Goal: Task Accomplishment & Management: Manage account settings

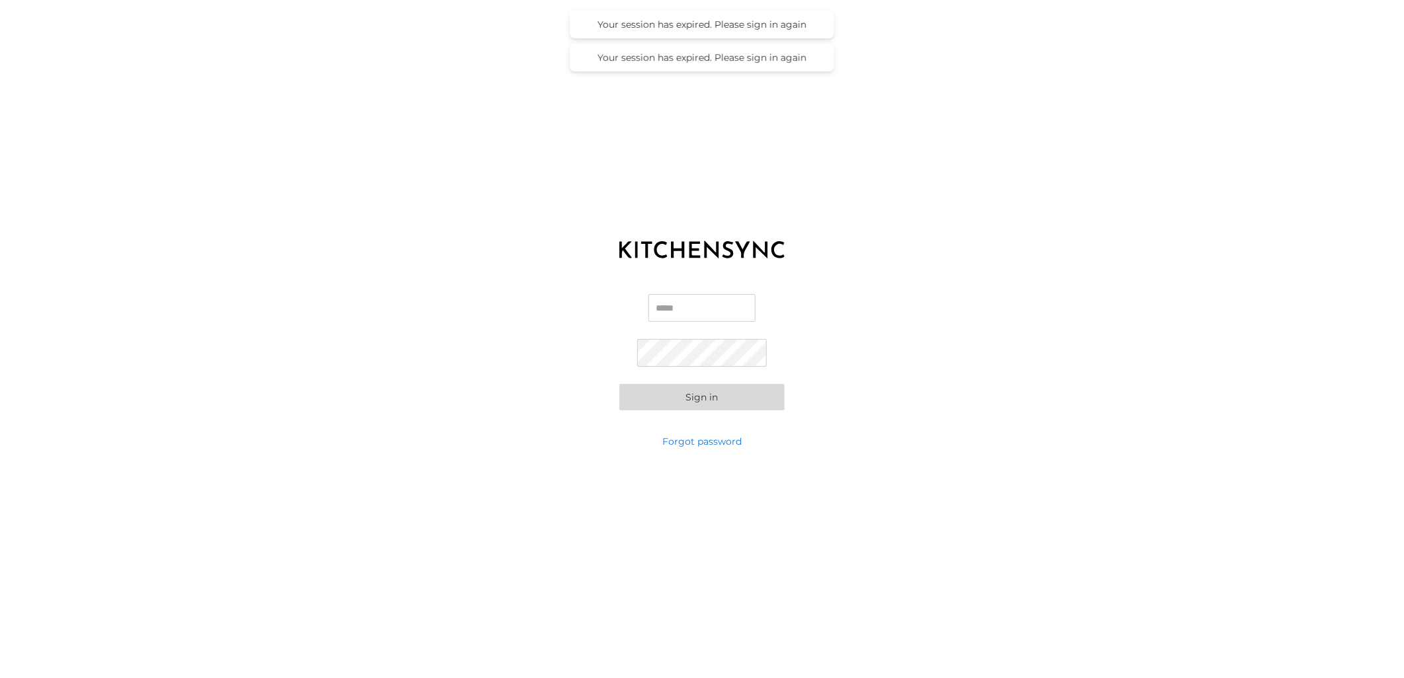
type input "**********"
click at [924, 344] on div "**********" at bounding box center [702, 352] width 1404 height 165
click at [726, 403] on button "Sign in" at bounding box center [702, 397] width 165 height 26
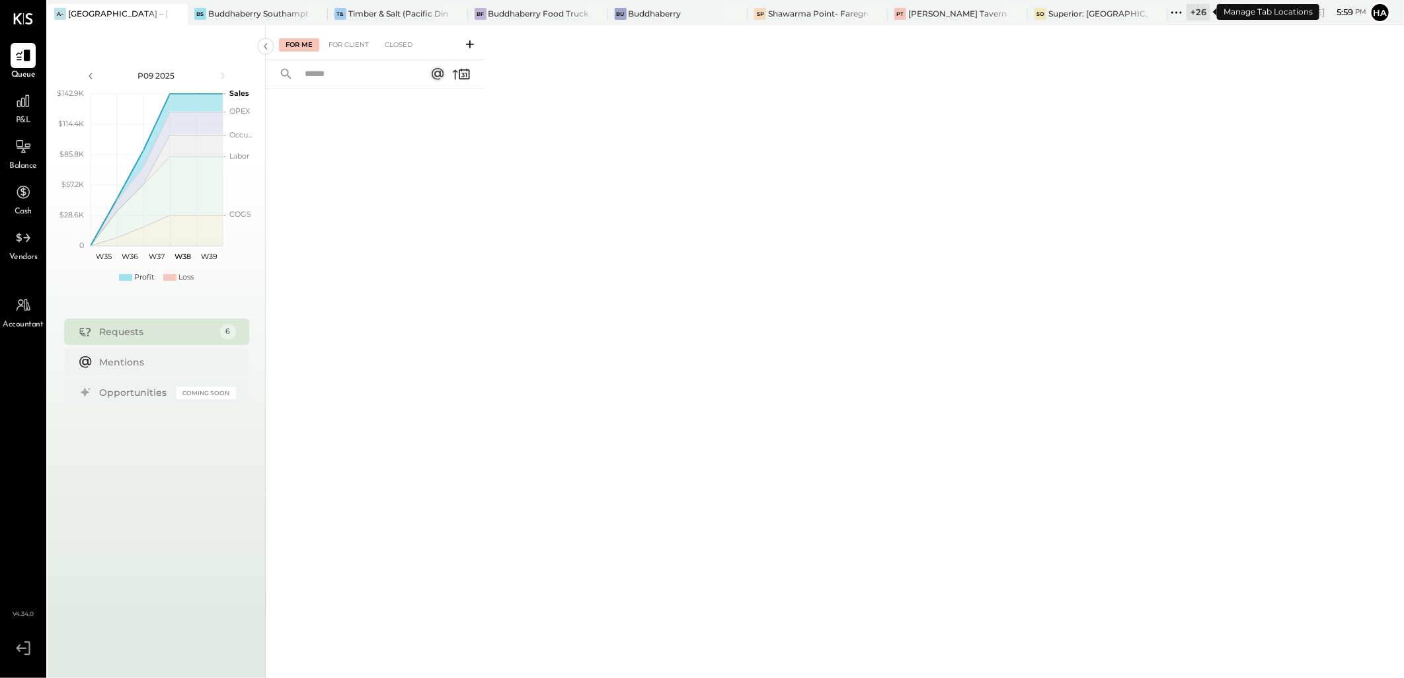
click at [1194, 16] on div "+ 26" at bounding box center [1199, 12] width 24 height 17
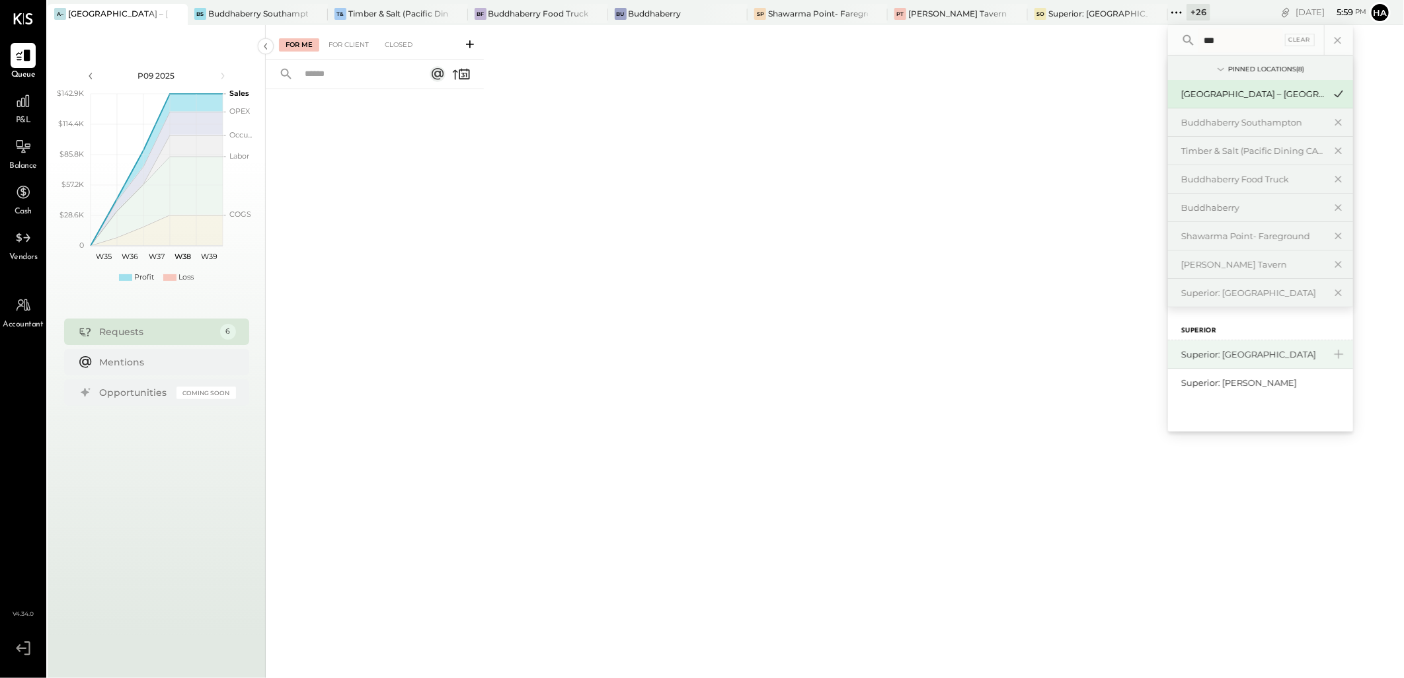
type input "***"
click at [1273, 360] on div "Superior: [GEOGRAPHIC_DATA]" at bounding box center [1253, 354] width 143 height 13
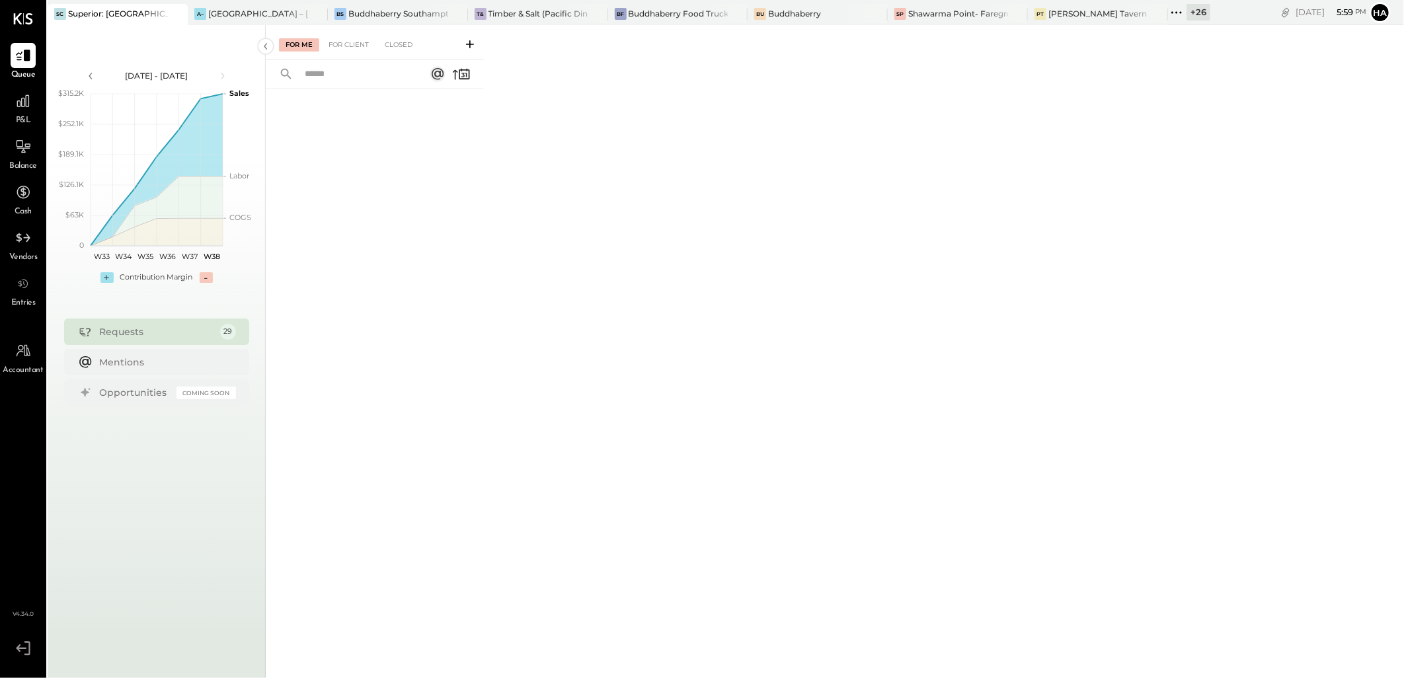
click at [1199, 9] on div "+ 26" at bounding box center [1199, 12] width 24 height 17
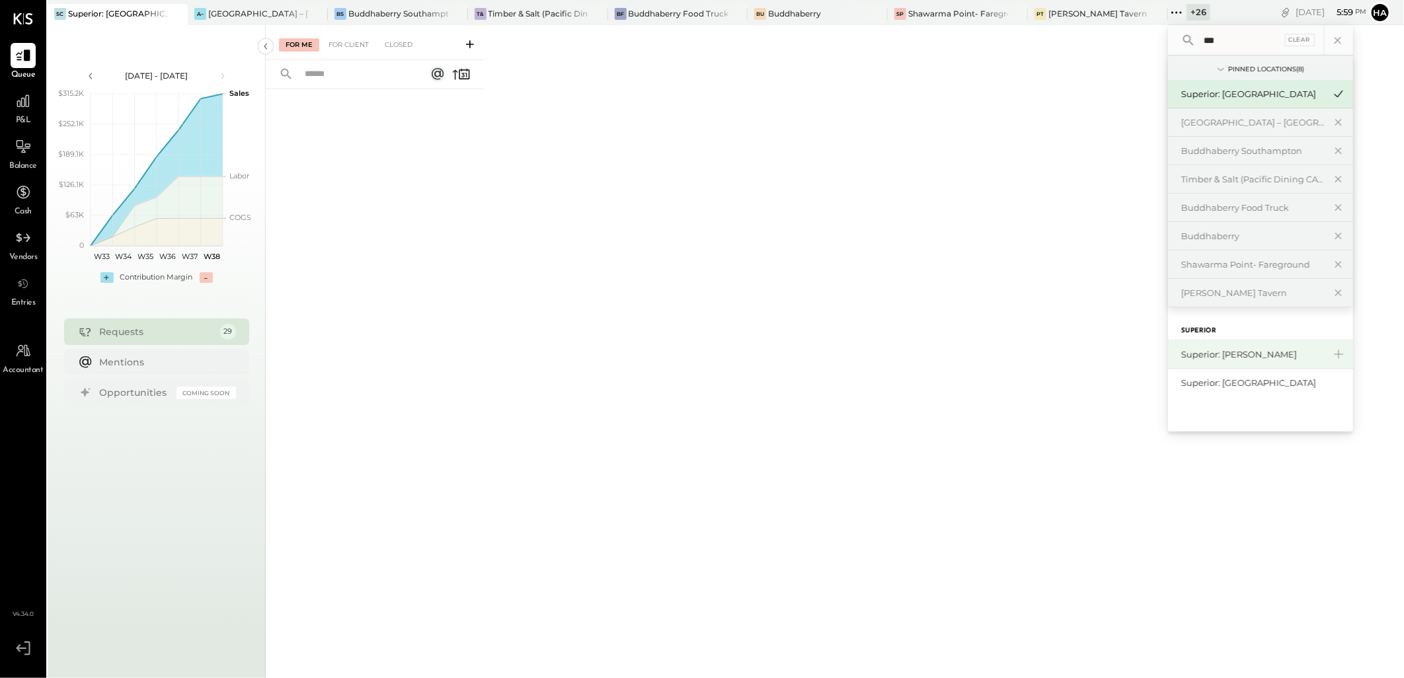
type input "***"
click at [1269, 355] on div "Superior: [PERSON_NAME]" at bounding box center [1253, 354] width 143 height 13
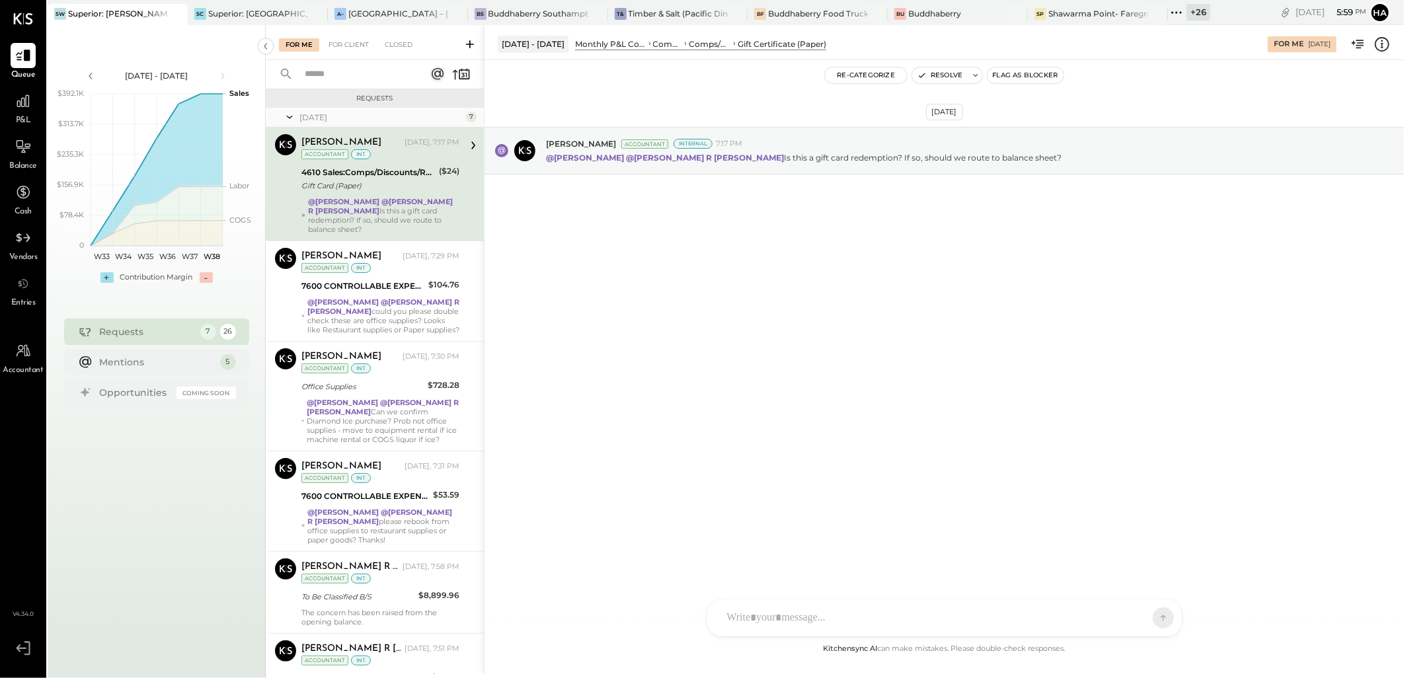
click at [1197, 11] on div "+ 26" at bounding box center [1199, 12] width 24 height 17
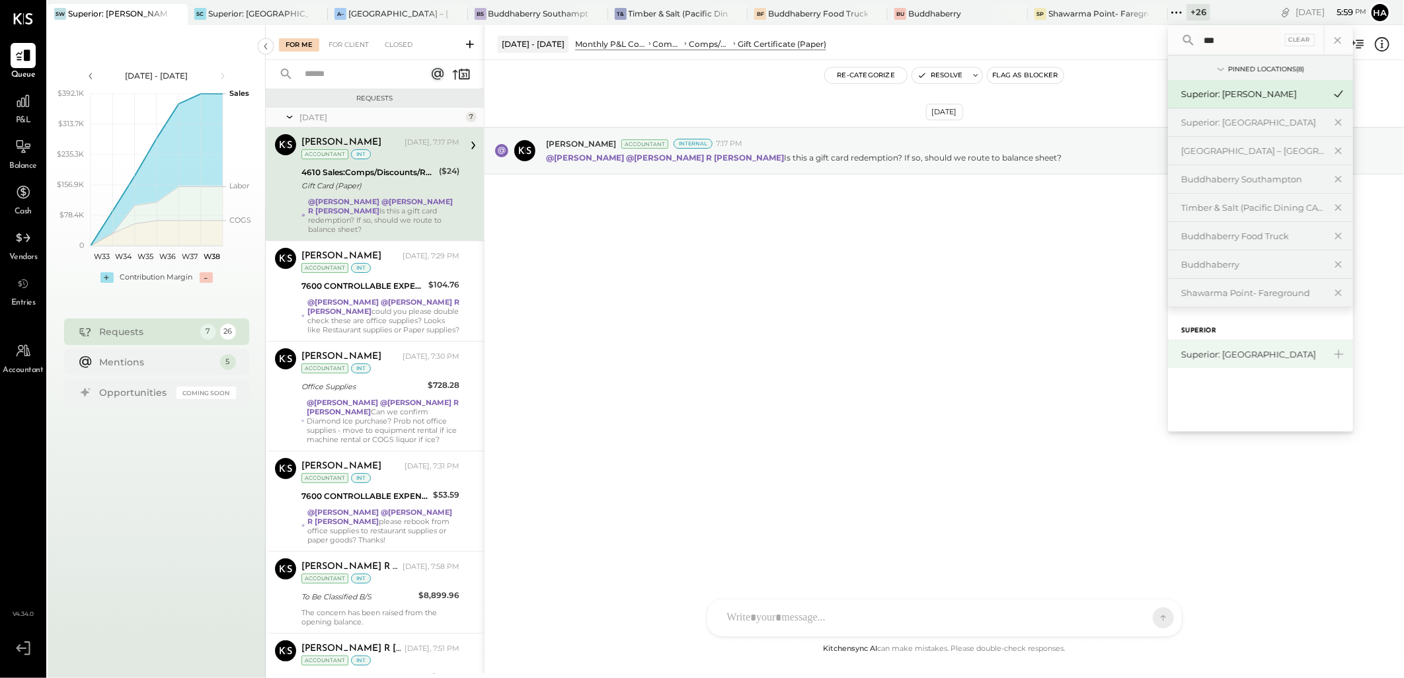
type input "***"
click at [1232, 352] on div "Superior: [GEOGRAPHIC_DATA]" at bounding box center [1253, 354] width 143 height 13
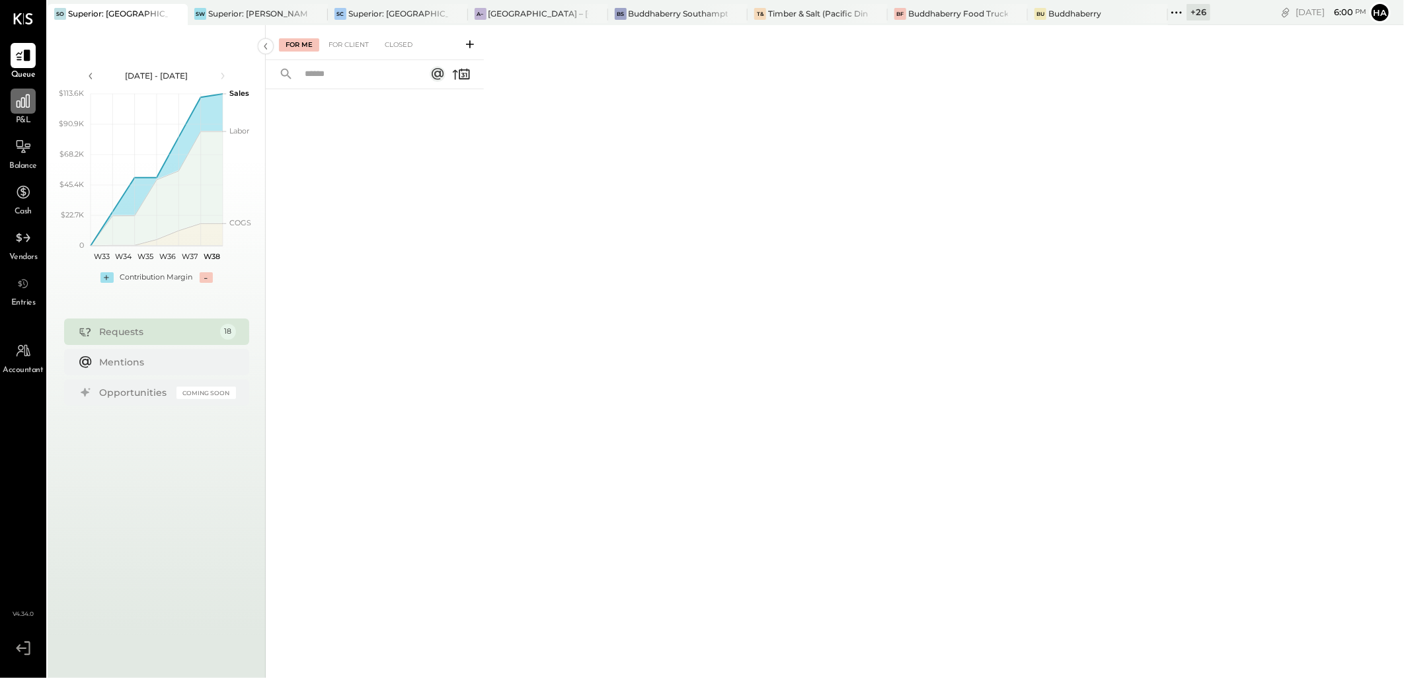
click at [21, 111] on div at bounding box center [23, 101] width 25 height 25
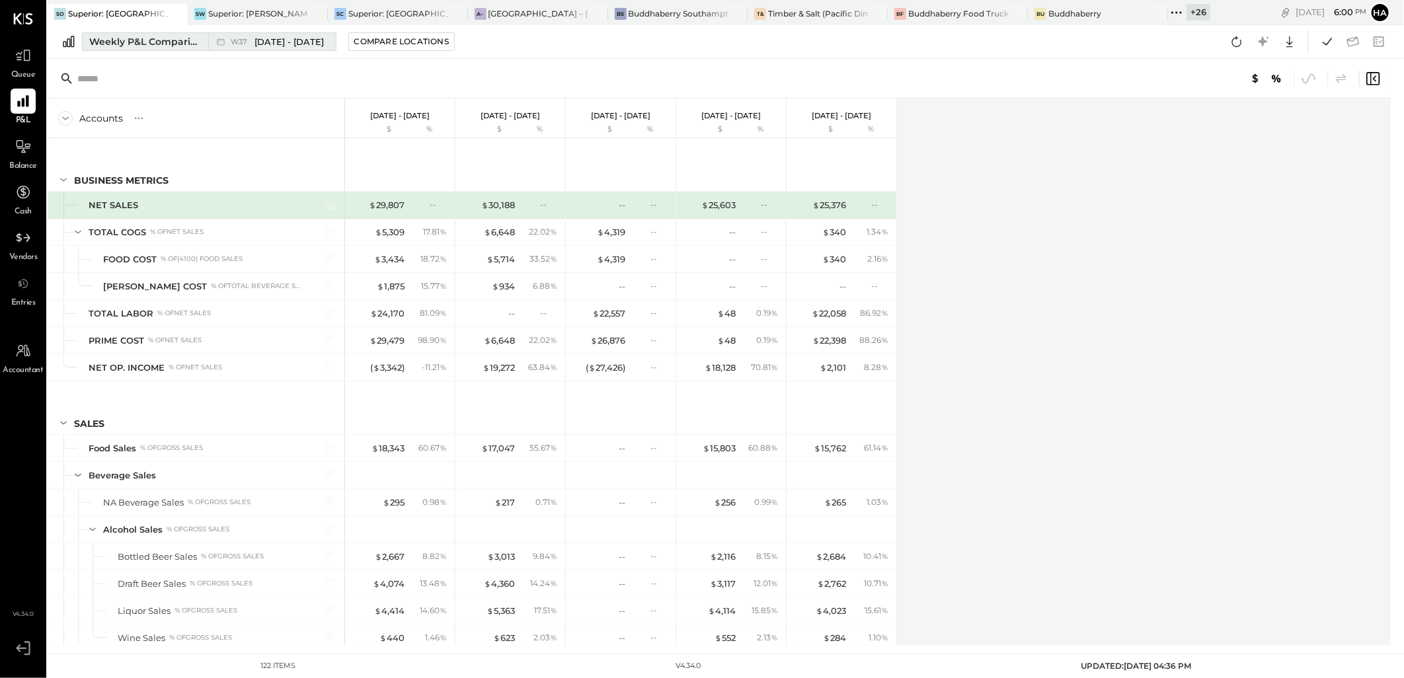
click at [182, 42] on div "Weekly P&L Comparison" at bounding box center [144, 41] width 111 height 13
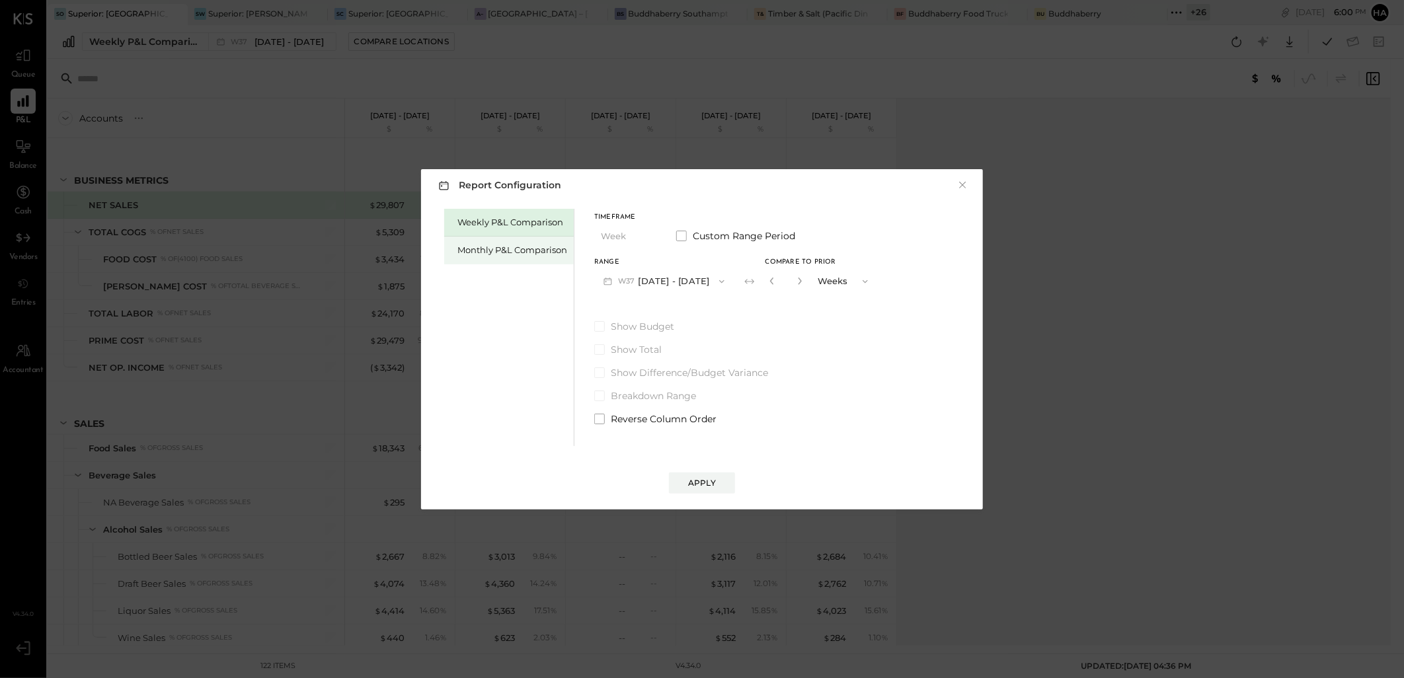
click at [512, 246] on div "Monthly P&L Comparison" at bounding box center [513, 250] width 110 height 13
click at [717, 276] on icon "button" at bounding box center [722, 281] width 11 height 11
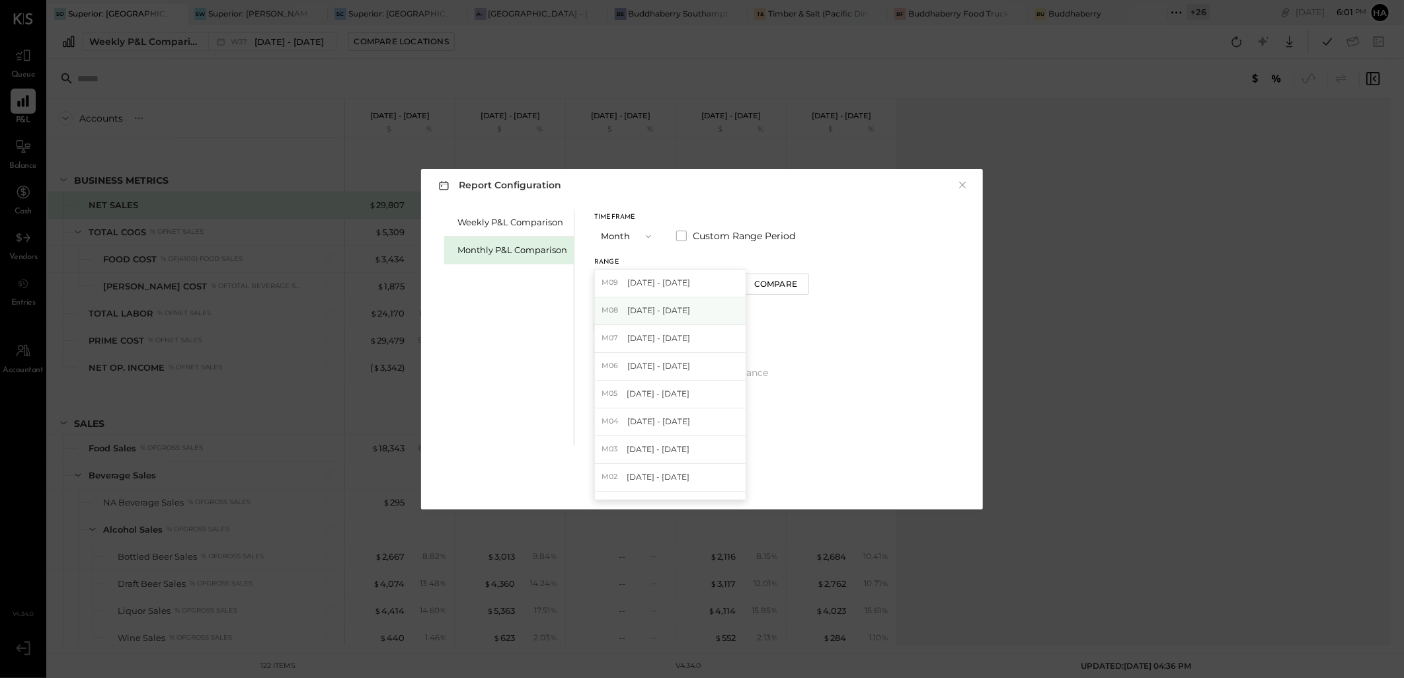
click at [657, 314] on span "[DATE] - [DATE]" at bounding box center [658, 310] width 63 height 11
click at [704, 480] on div "Apply" at bounding box center [702, 482] width 28 height 11
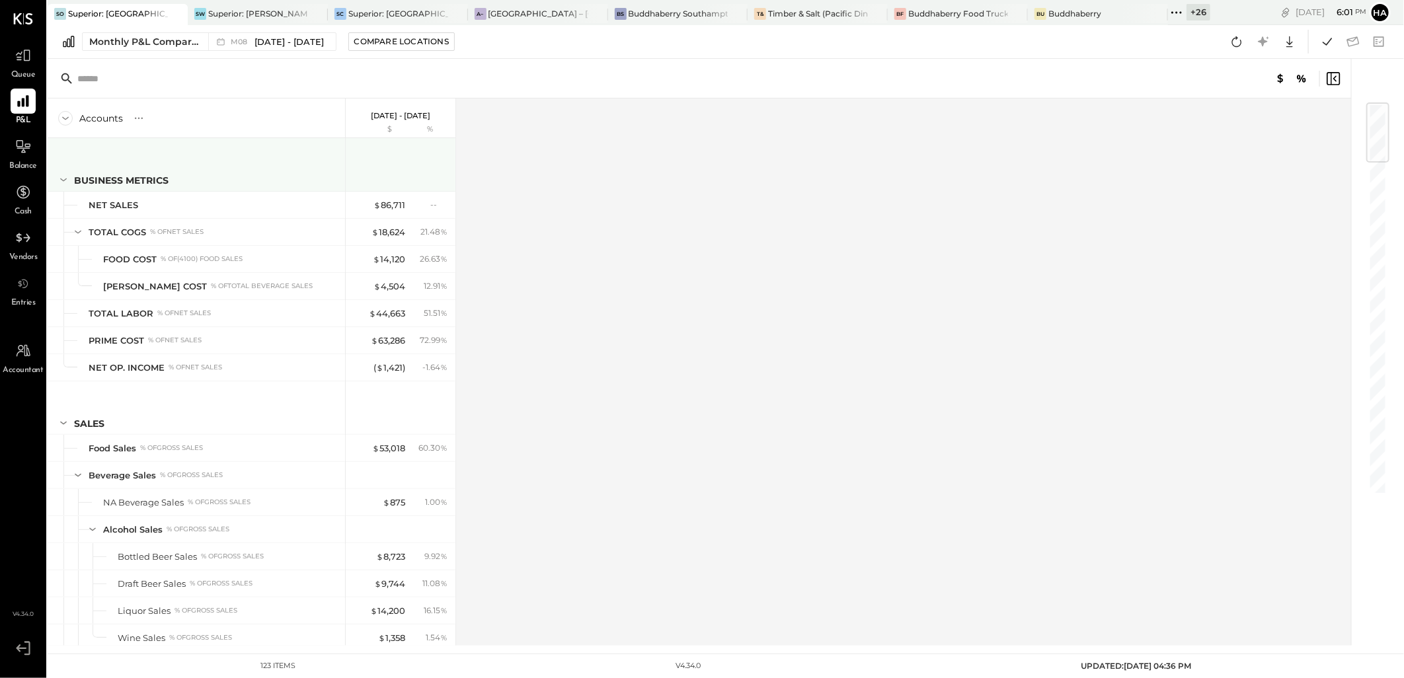
click at [60, 176] on icon at bounding box center [63, 180] width 15 height 15
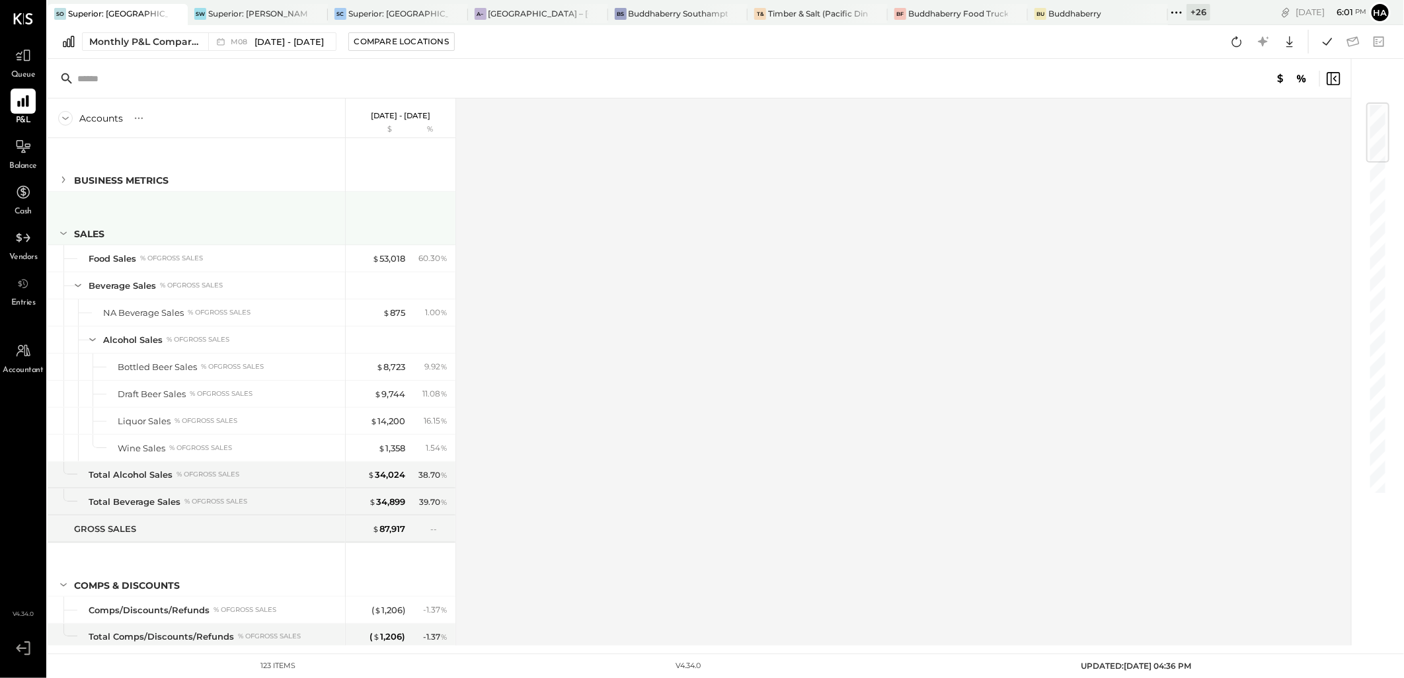
click at [66, 226] on icon at bounding box center [63, 233] width 15 height 15
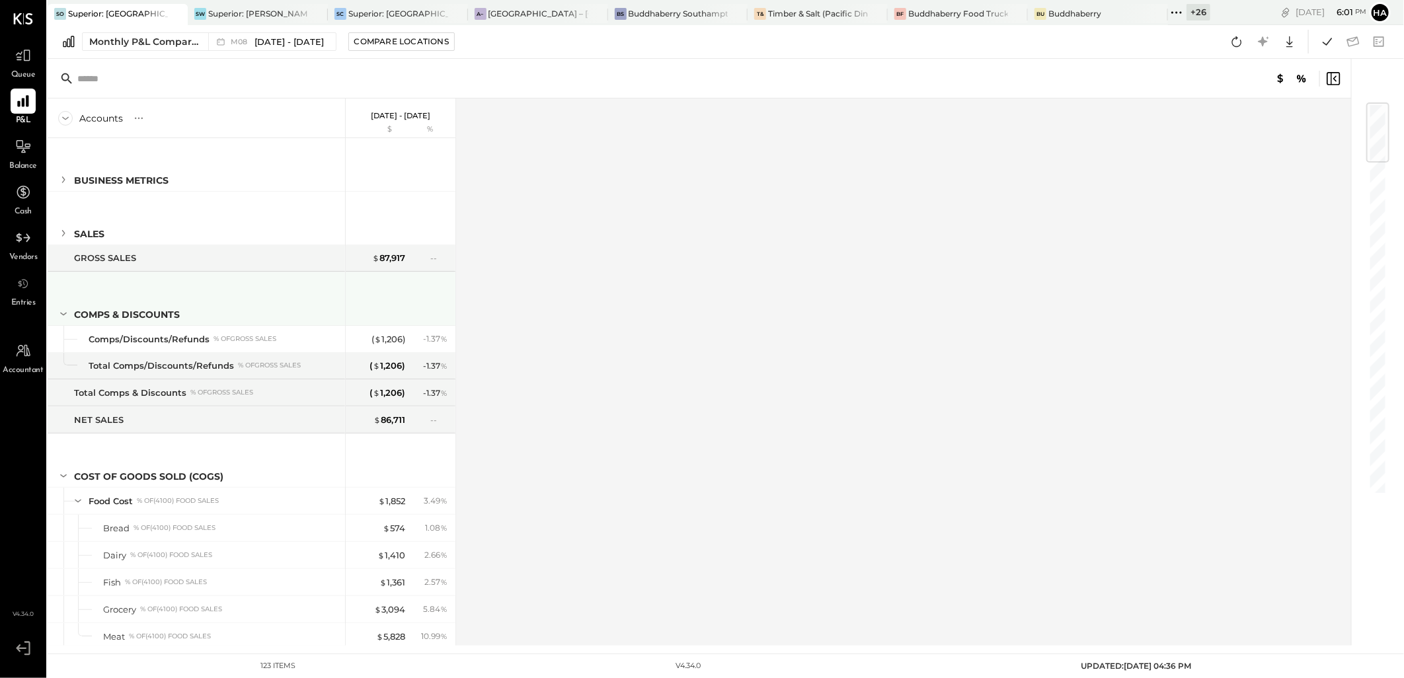
click at [60, 311] on icon at bounding box center [63, 314] width 15 height 15
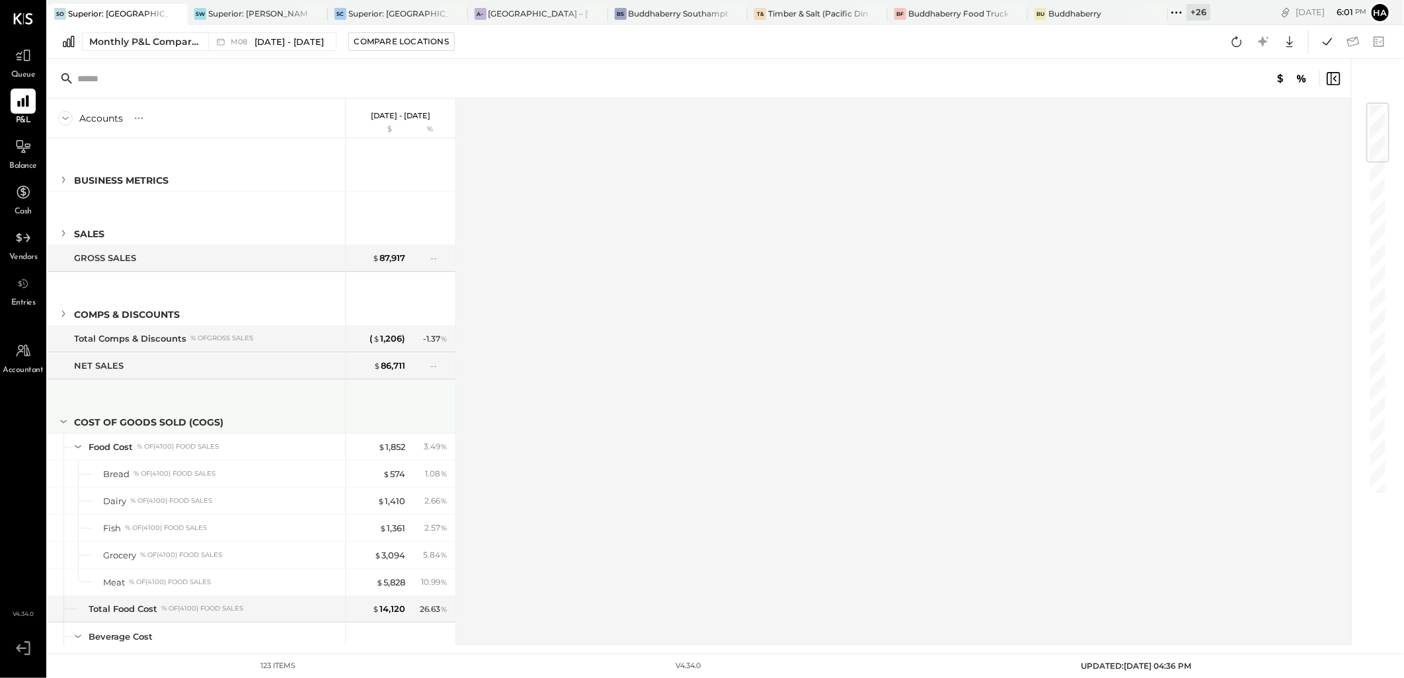
click at [58, 426] on icon at bounding box center [63, 422] width 15 height 15
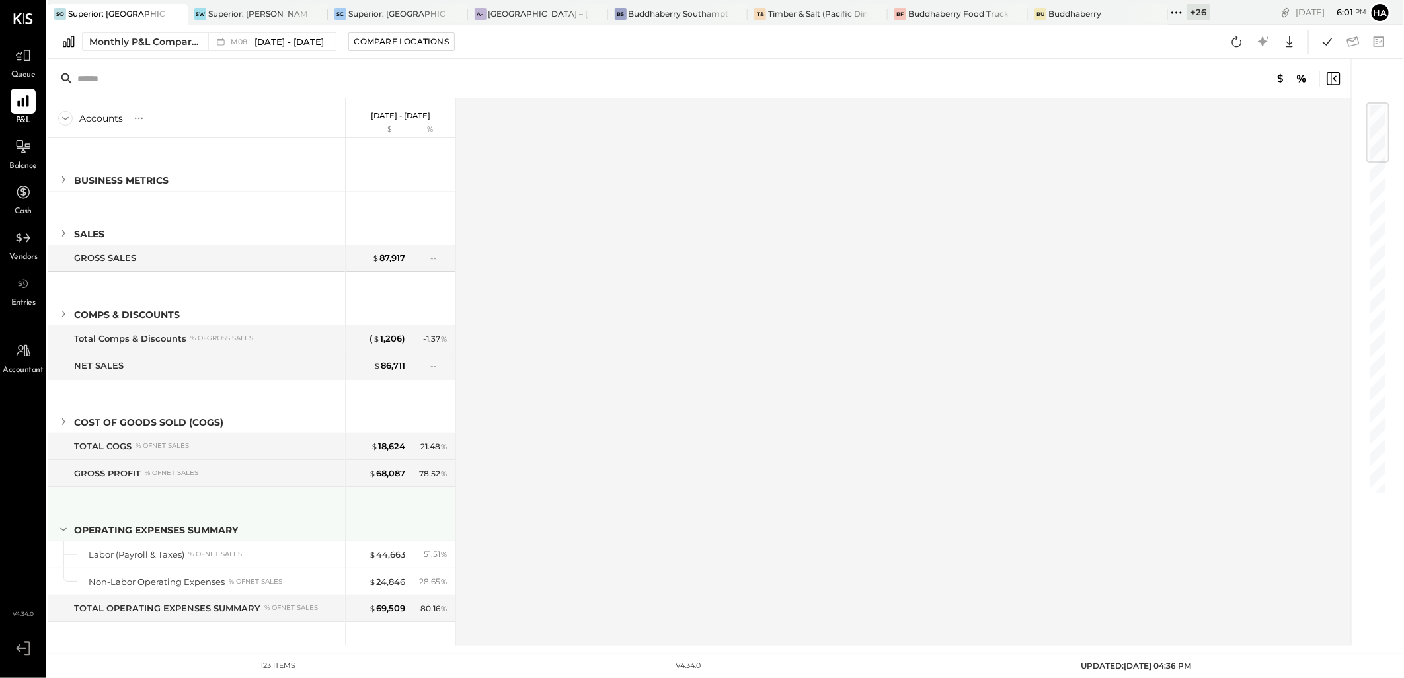
click at [61, 528] on icon at bounding box center [63, 529] width 15 height 15
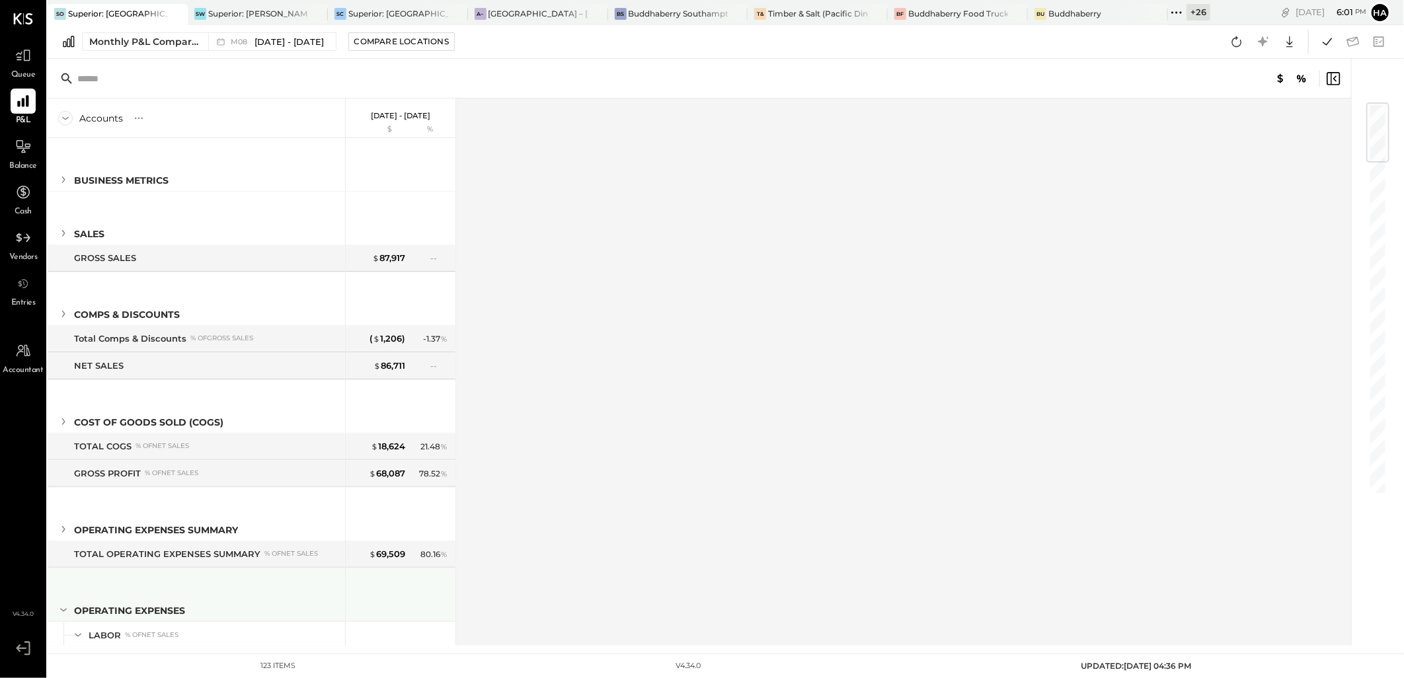
click at [61, 614] on icon at bounding box center [63, 610] width 15 height 15
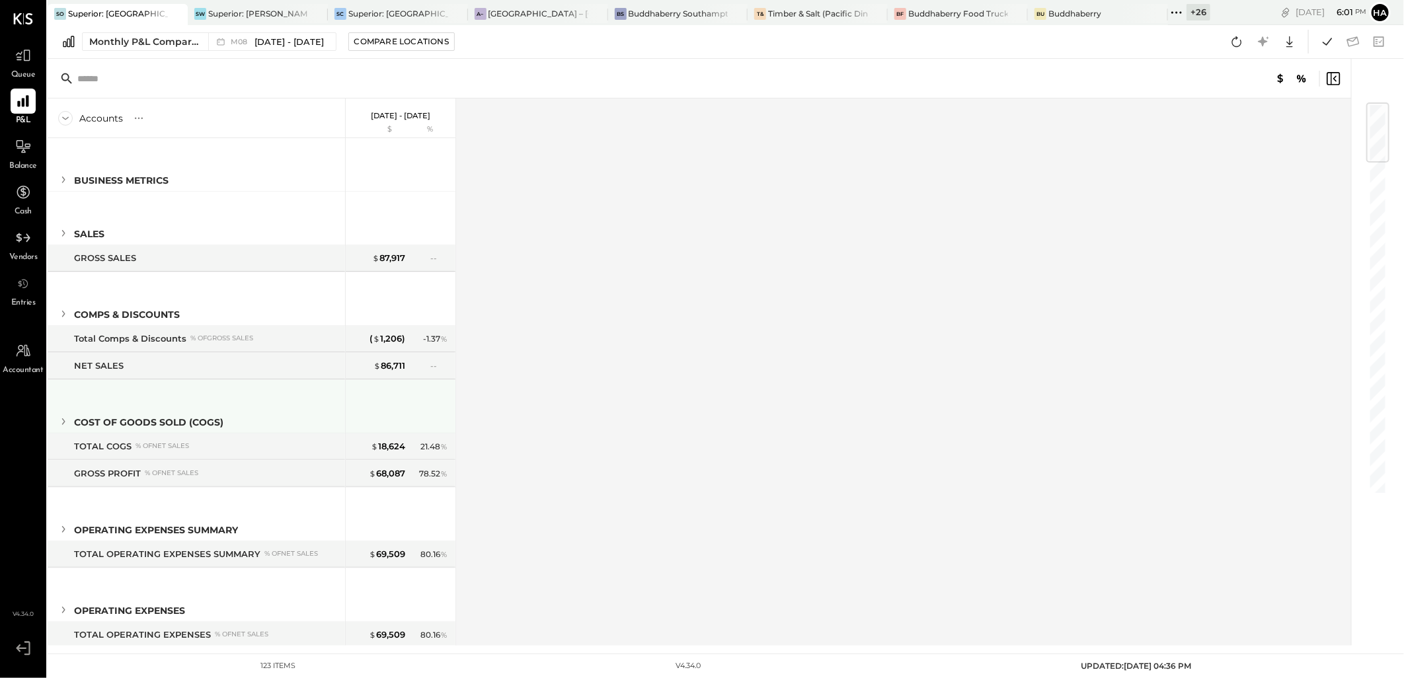
scroll to position [90, 0]
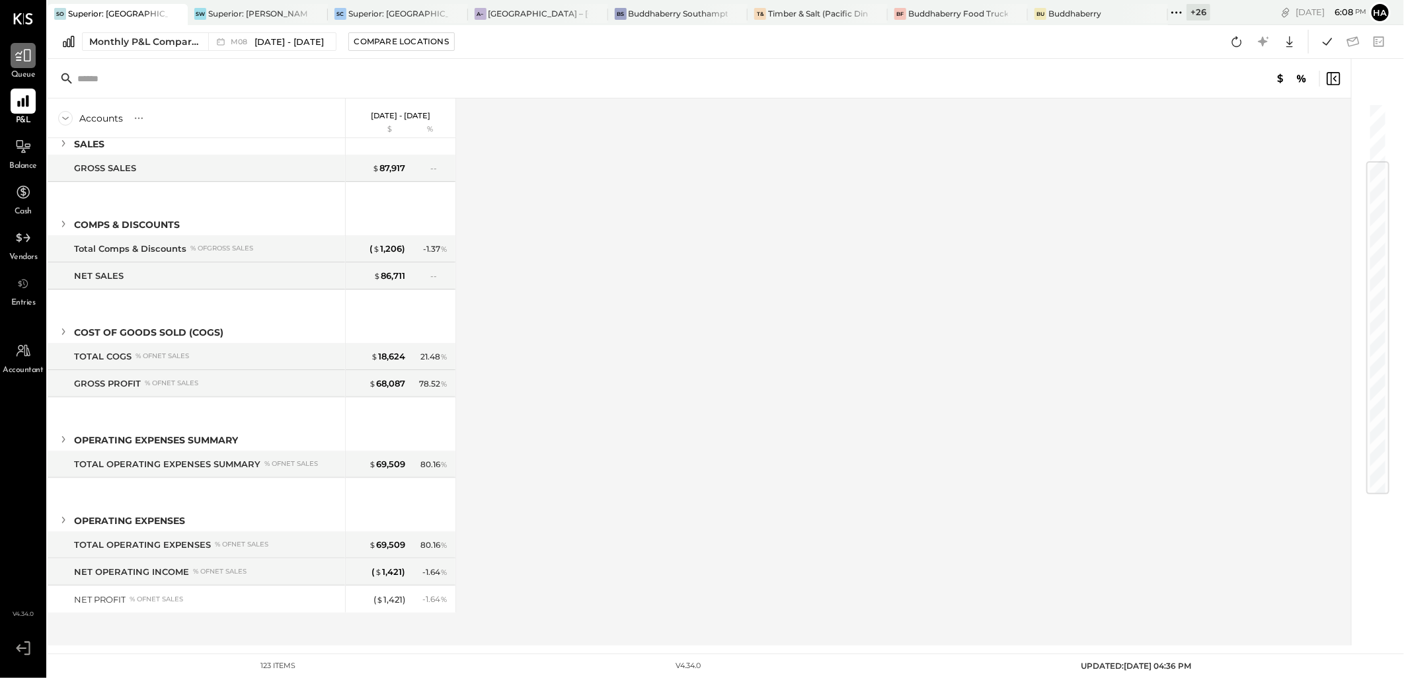
click at [27, 56] on icon at bounding box center [23, 55] width 17 height 17
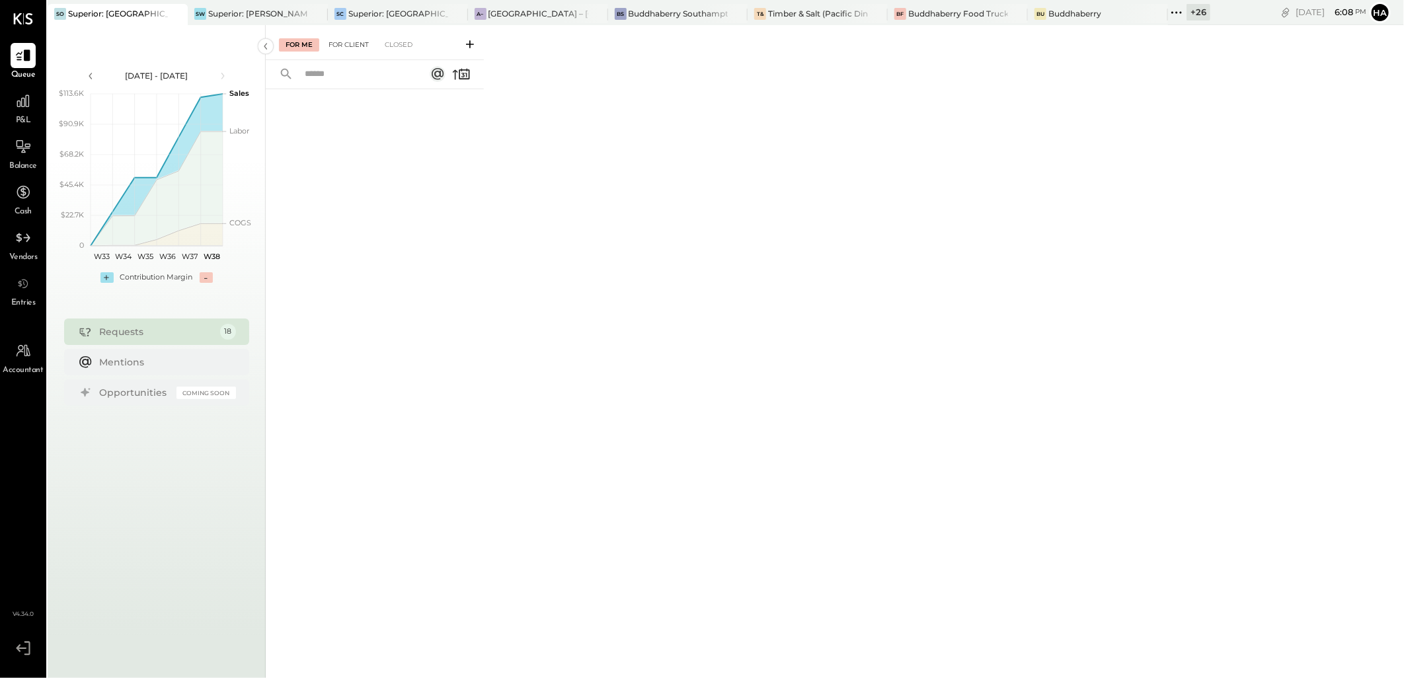
click at [352, 49] on div "For Client" at bounding box center [349, 44] width 54 height 13
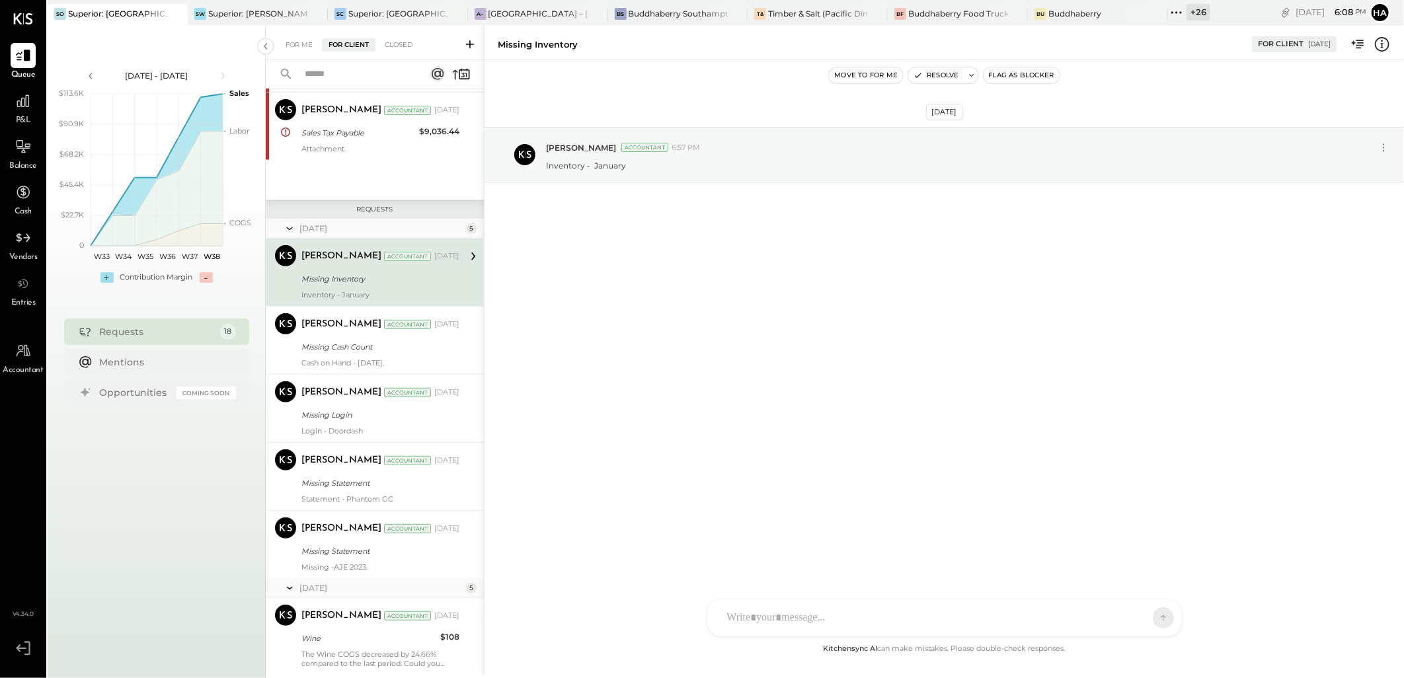
scroll to position [367, 0]
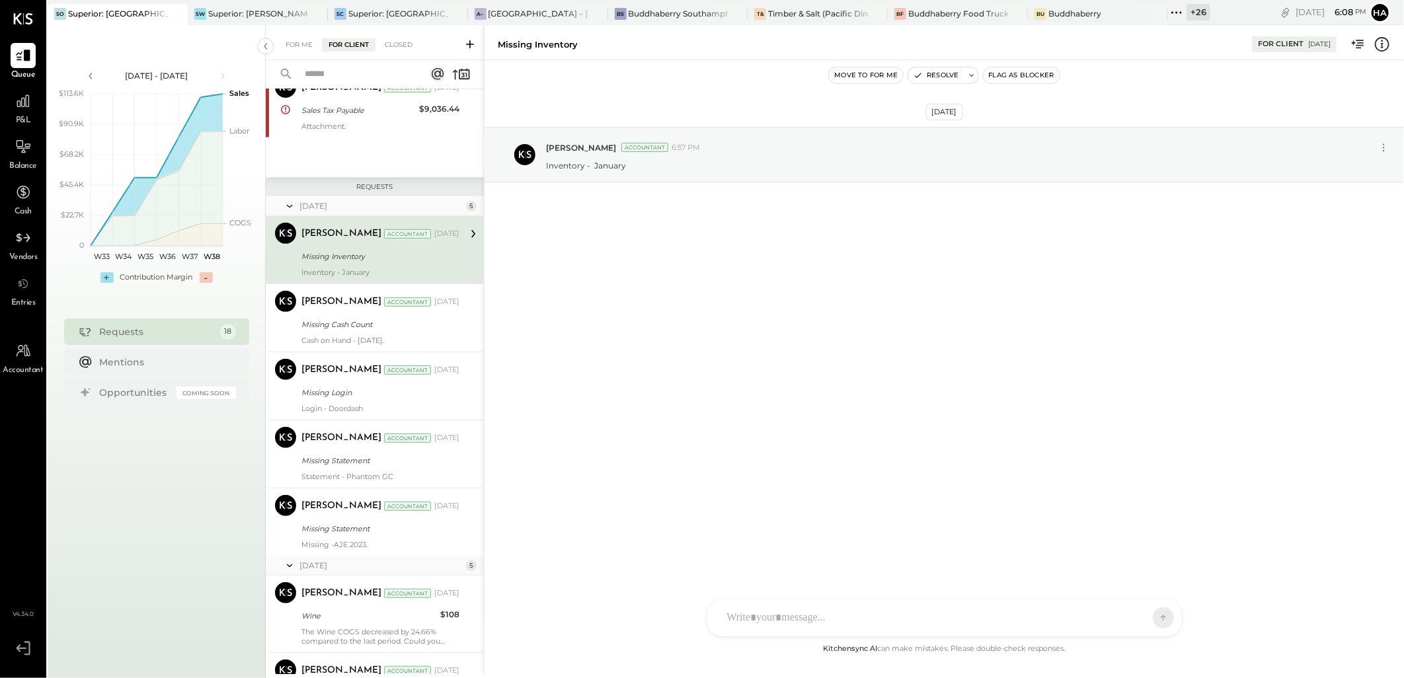
click at [403, 242] on div "[PERSON_NAME] Accountant [DATE]" at bounding box center [381, 234] width 158 height 19
click at [362, 331] on div "Missing Cash Count" at bounding box center [379, 324] width 154 height 13
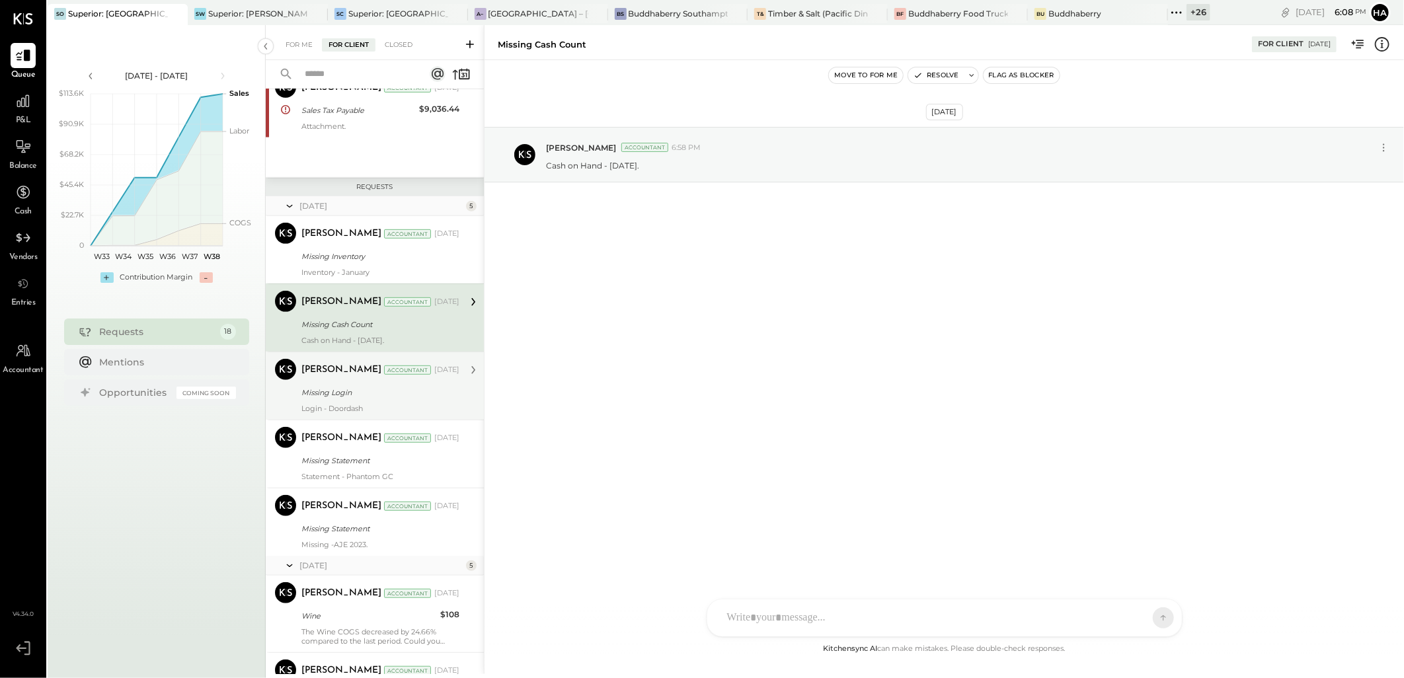
click at [378, 379] on div "[PERSON_NAME] Accountant [DATE]" at bounding box center [381, 370] width 158 height 19
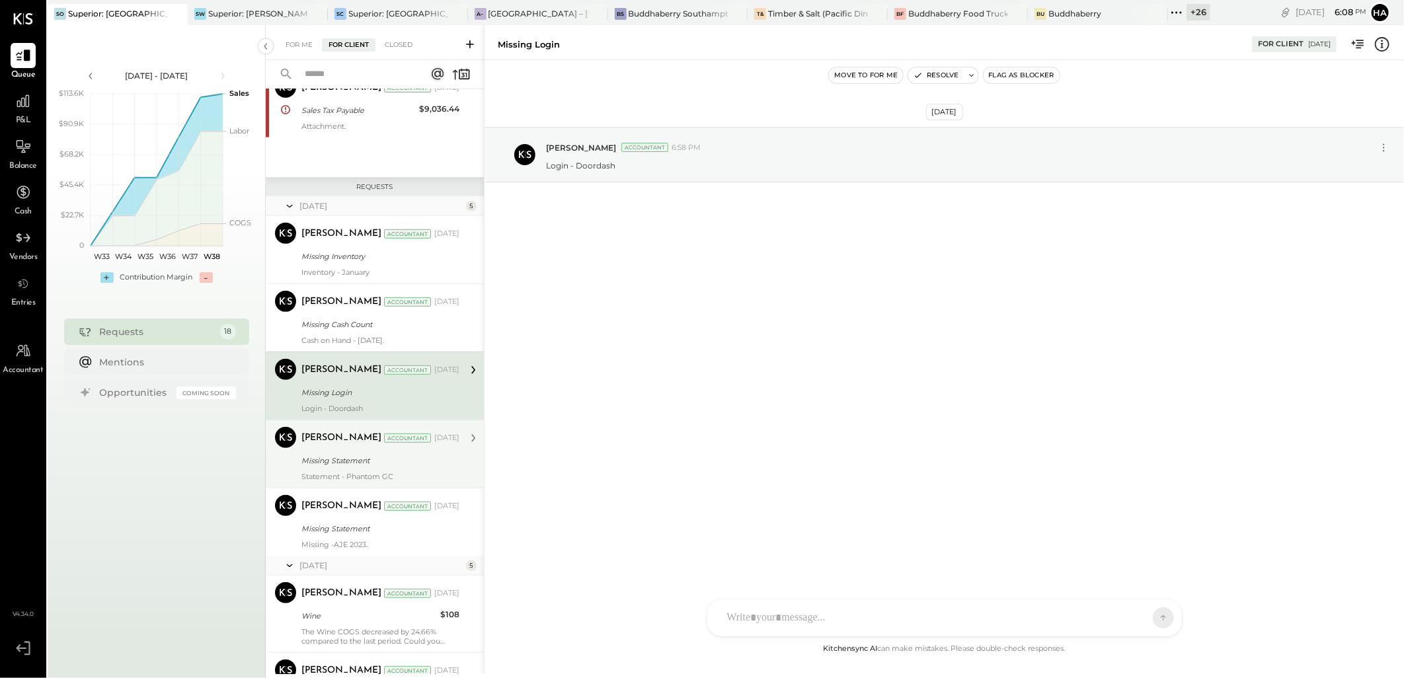
click at [413, 468] on div "Missing Statement" at bounding box center [379, 461] width 154 height 16
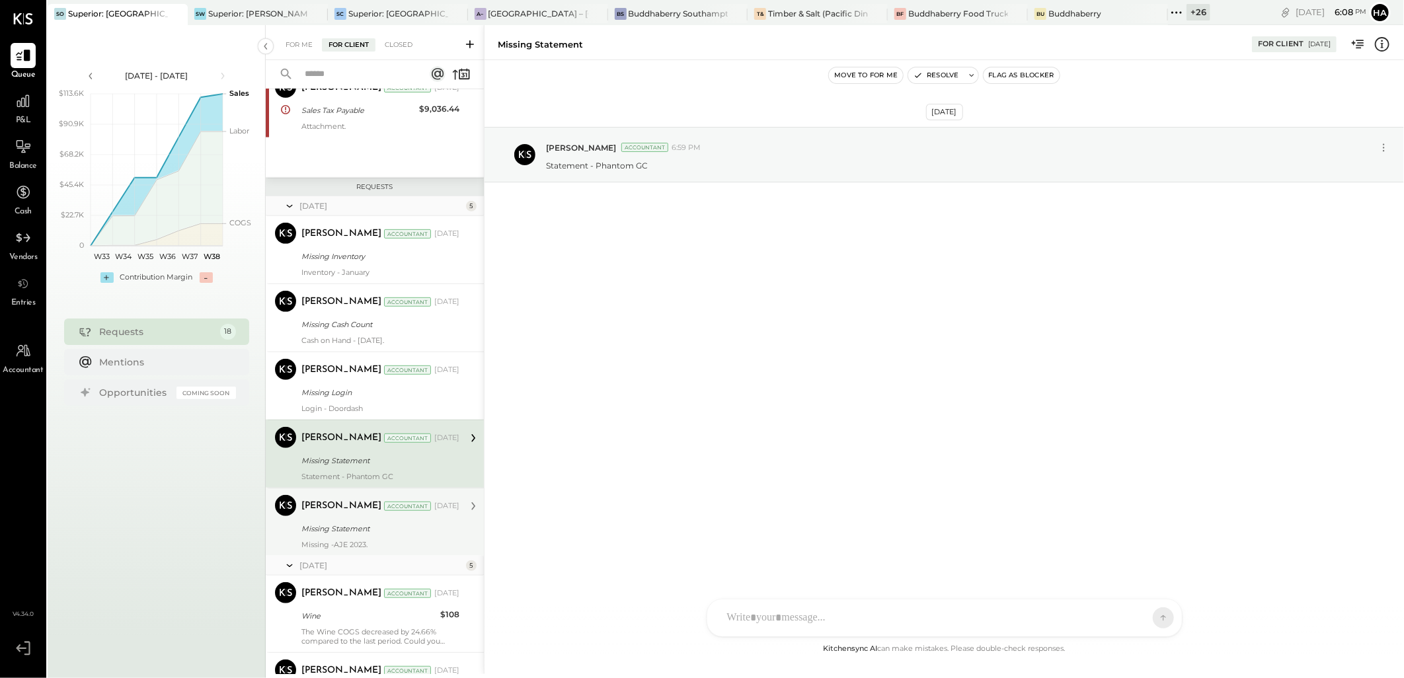
click at [434, 501] on div "[DATE]" at bounding box center [446, 506] width 25 height 11
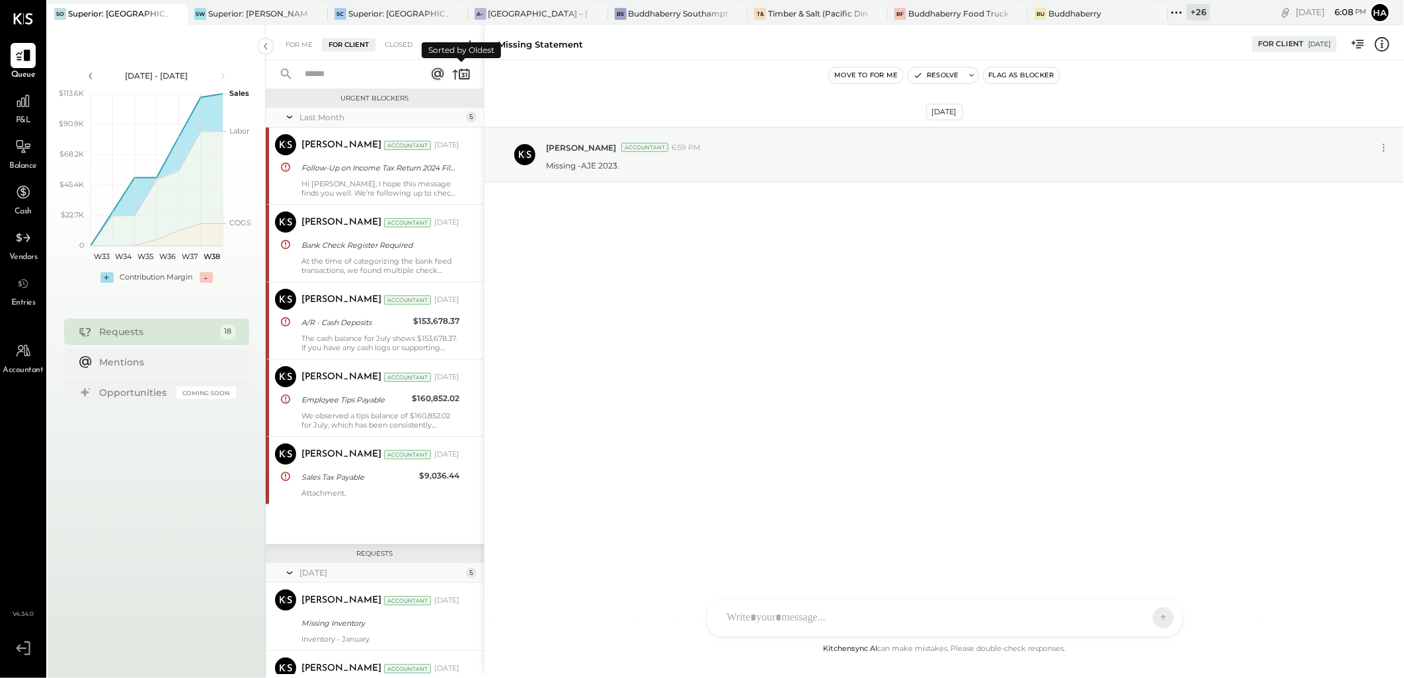
click at [457, 71] on icon at bounding box center [455, 75] width 5 height 10
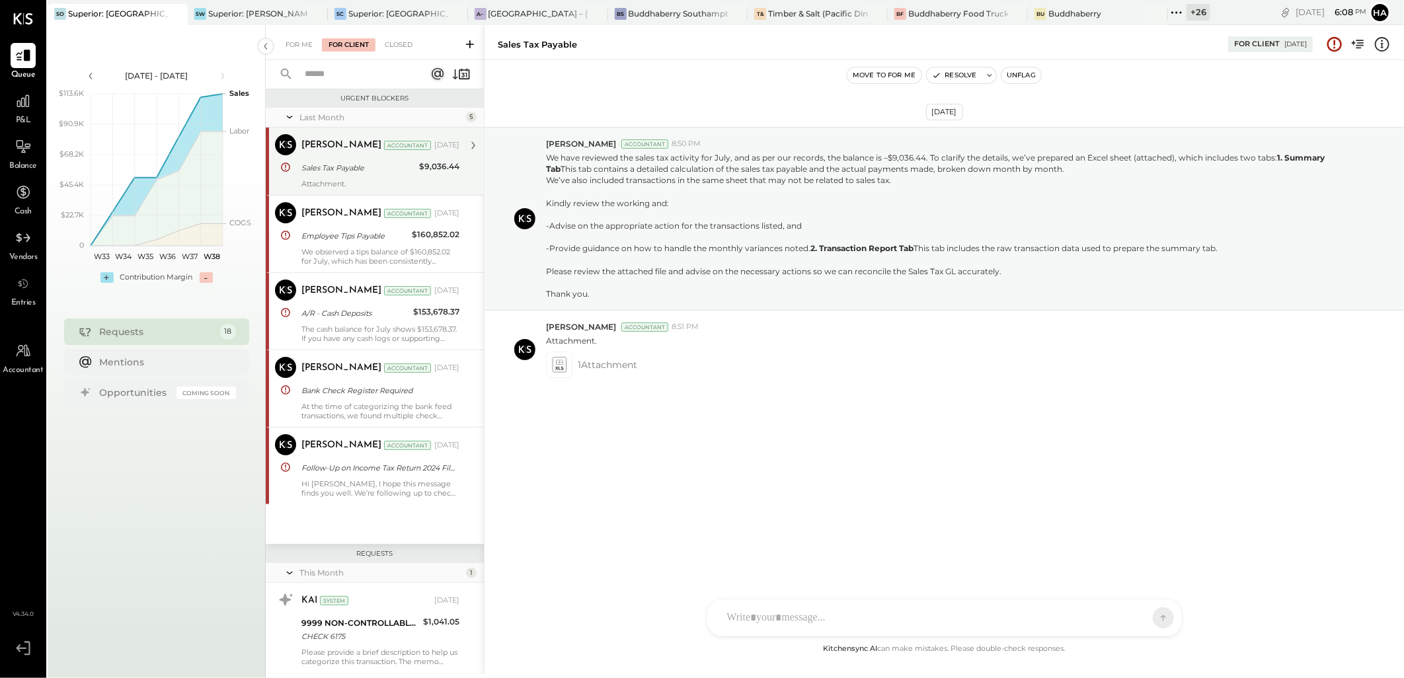
click at [426, 169] on div "$9,036.44" at bounding box center [439, 166] width 40 height 13
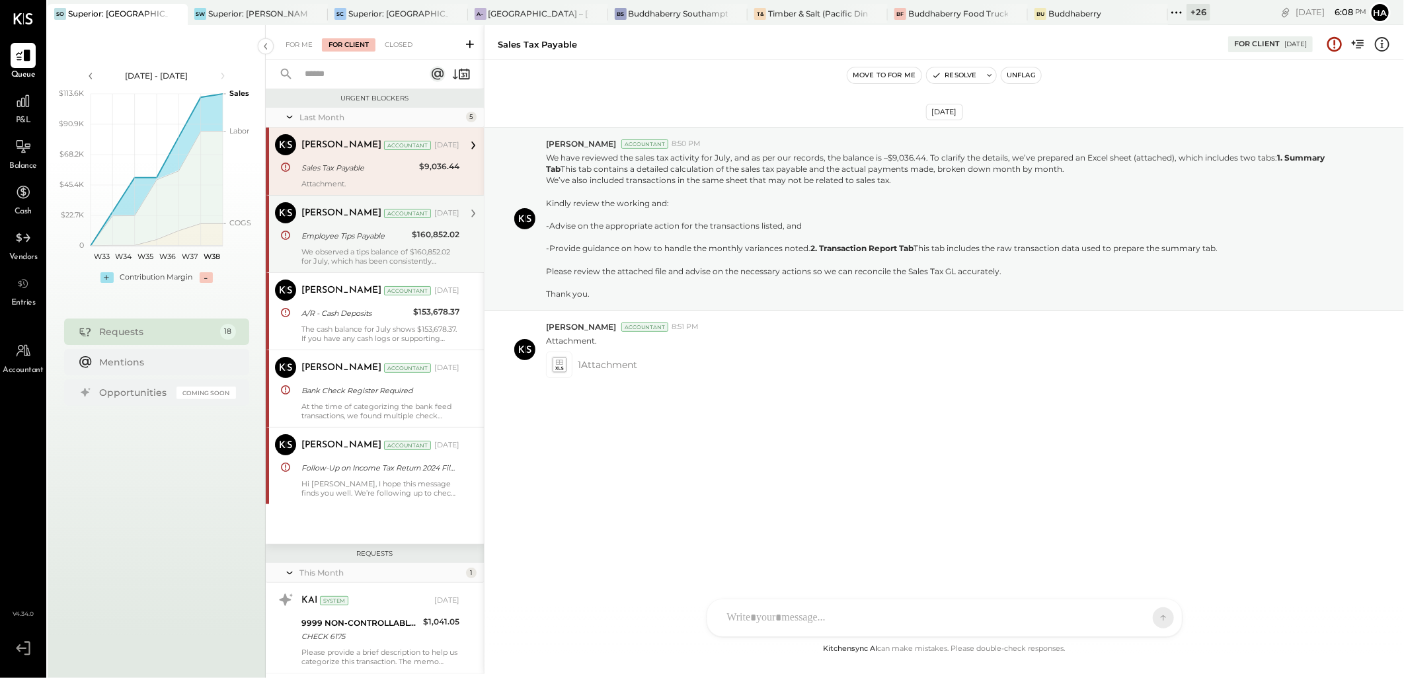
click at [366, 221] on div "[PERSON_NAME] Accountant [DATE]" at bounding box center [381, 213] width 158 height 19
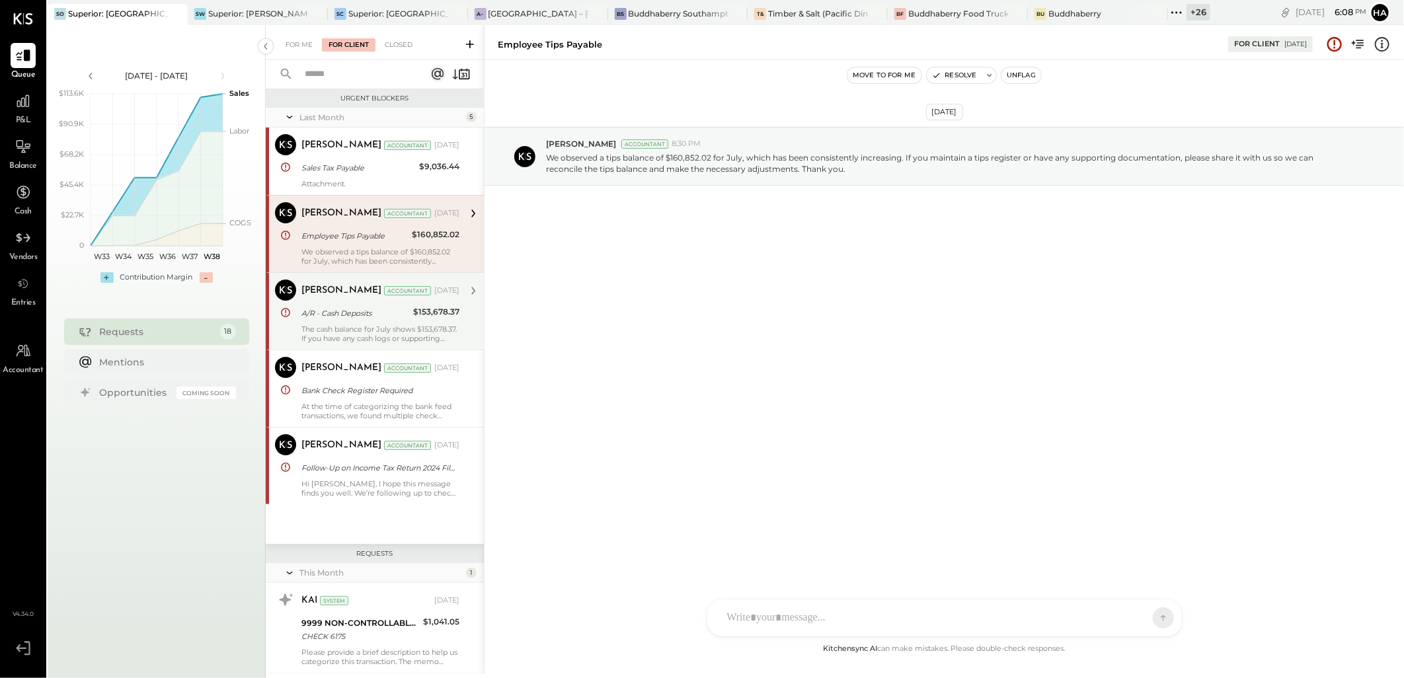
click at [397, 331] on div "The cash balance for July shows $153,678.37. If you have any cash logs or suppo…" at bounding box center [381, 334] width 158 height 19
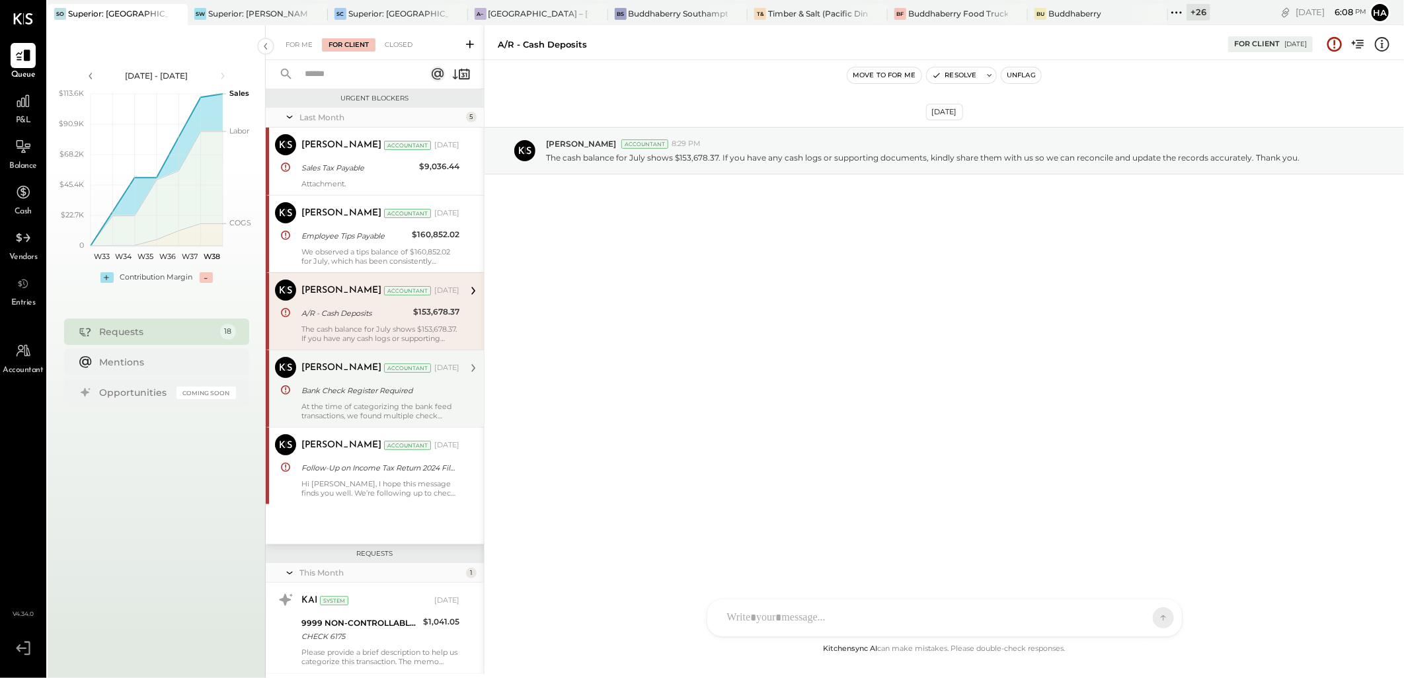
click at [383, 380] on div "[PERSON_NAME] Accountant [DATE] Bank Check Register Required At the time of cat…" at bounding box center [381, 388] width 158 height 63
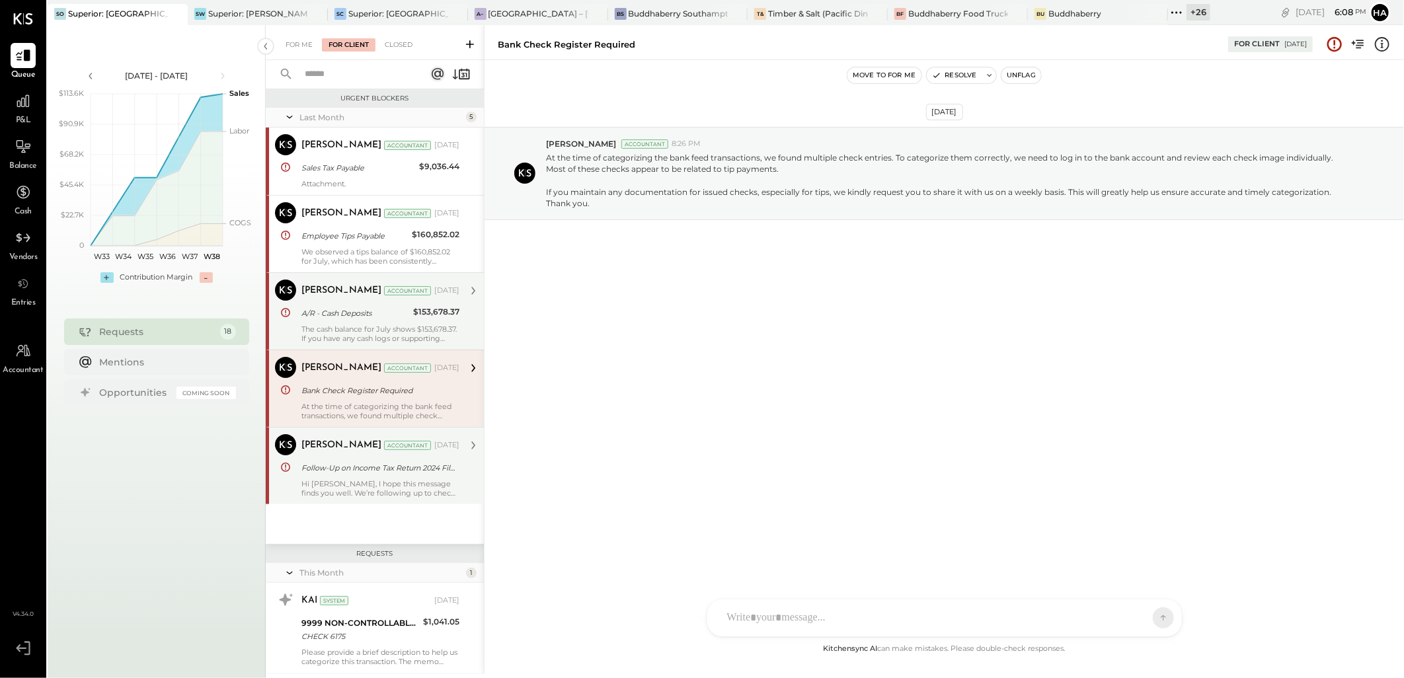
click at [399, 458] on div "[PERSON_NAME] Accountant [DATE] Follow-Up on Income Tax Return 2024 Filing and …" at bounding box center [381, 465] width 158 height 63
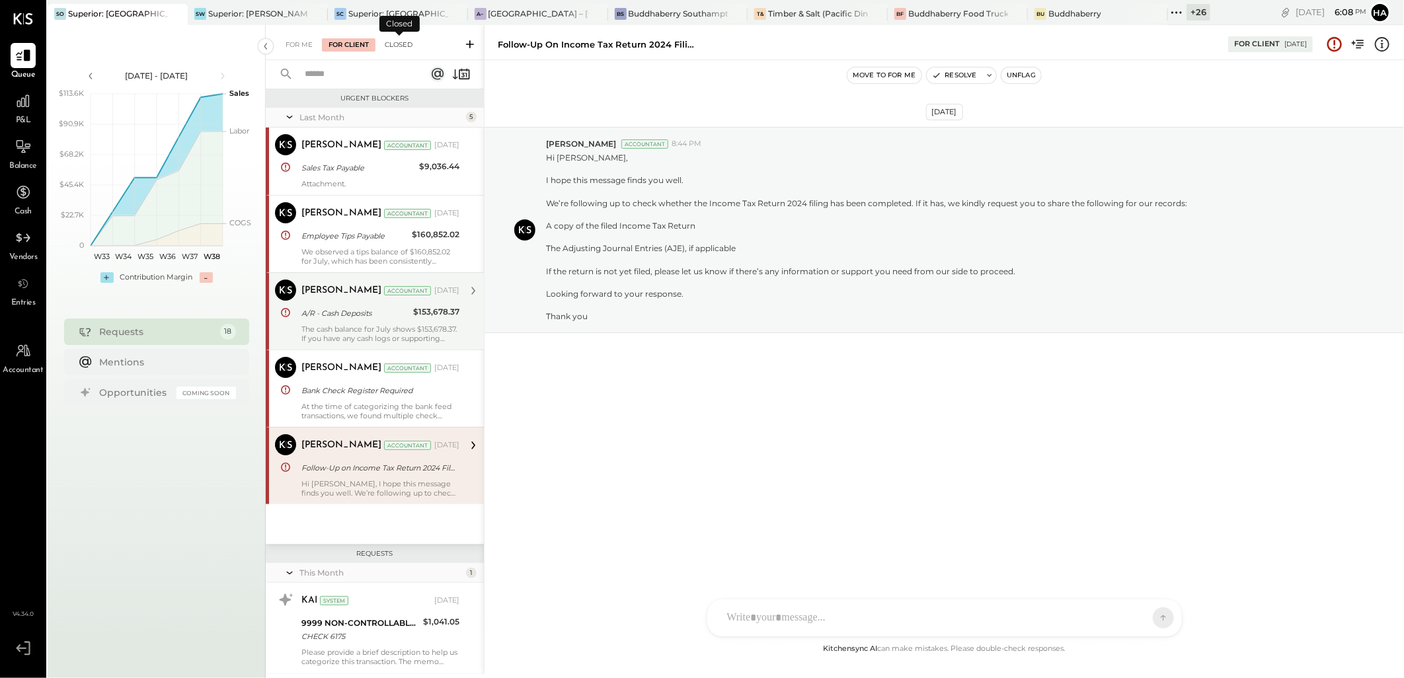
click at [407, 40] on div "Closed" at bounding box center [398, 44] width 41 height 13
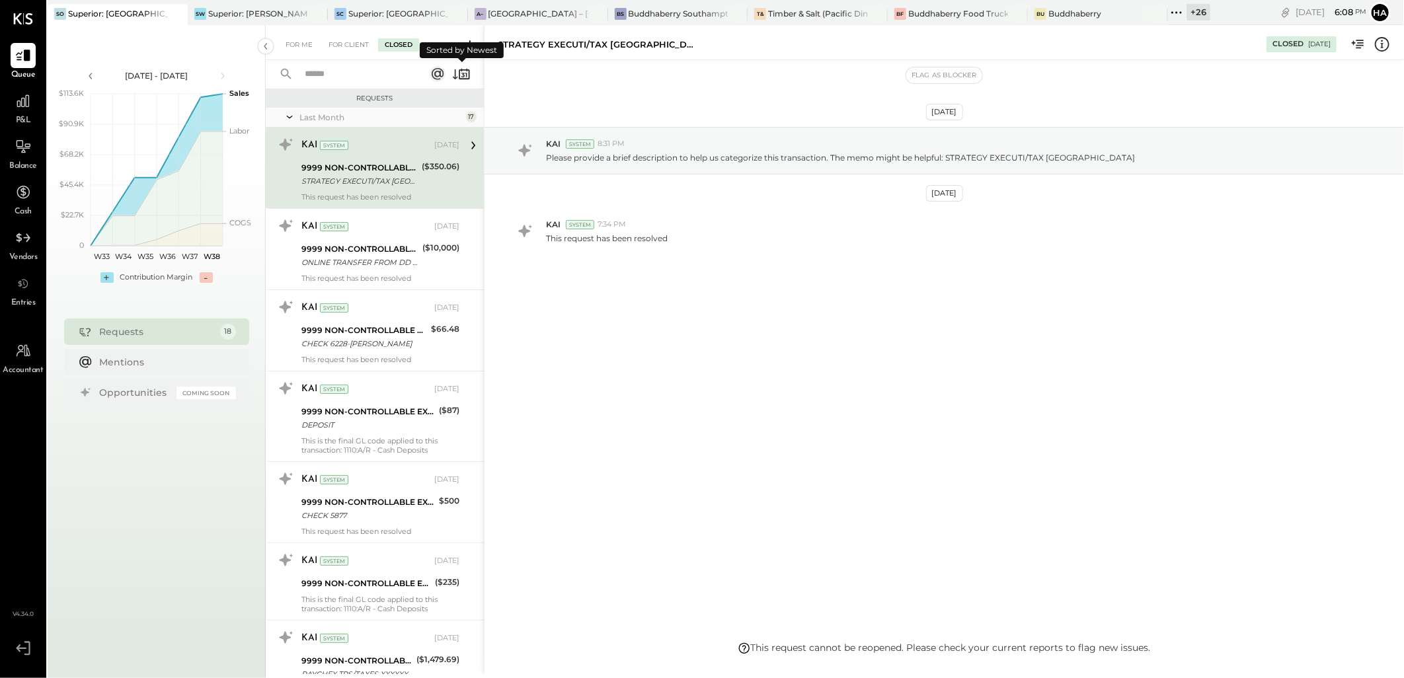
click at [458, 76] on icon at bounding box center [461, 74] width 19 height 19
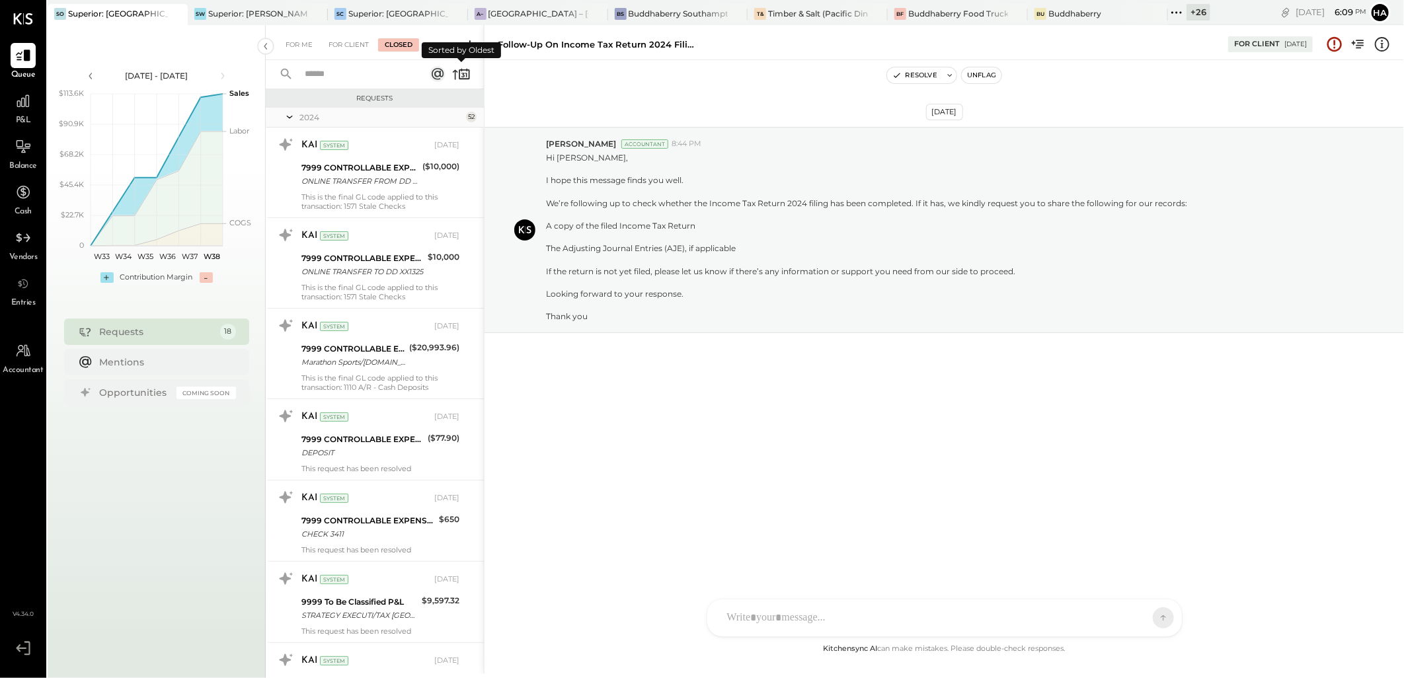
click at [458, 76] on icon at bounding box center [461, 74] width 19 height 19
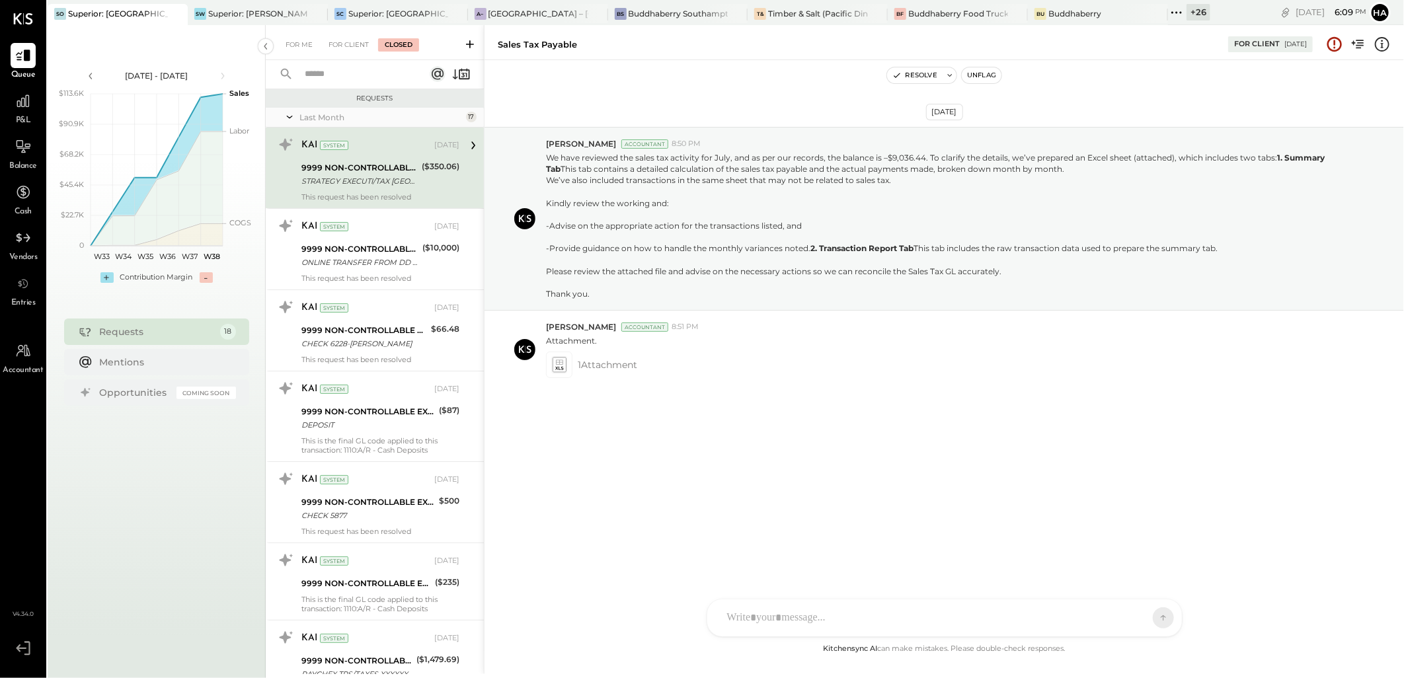
click at [397, 185] on div "STRATEGY EXECUTI/TAX [GEOGRAPHIC_DATA]" at bounding box center [360, 181] width 116 height 13
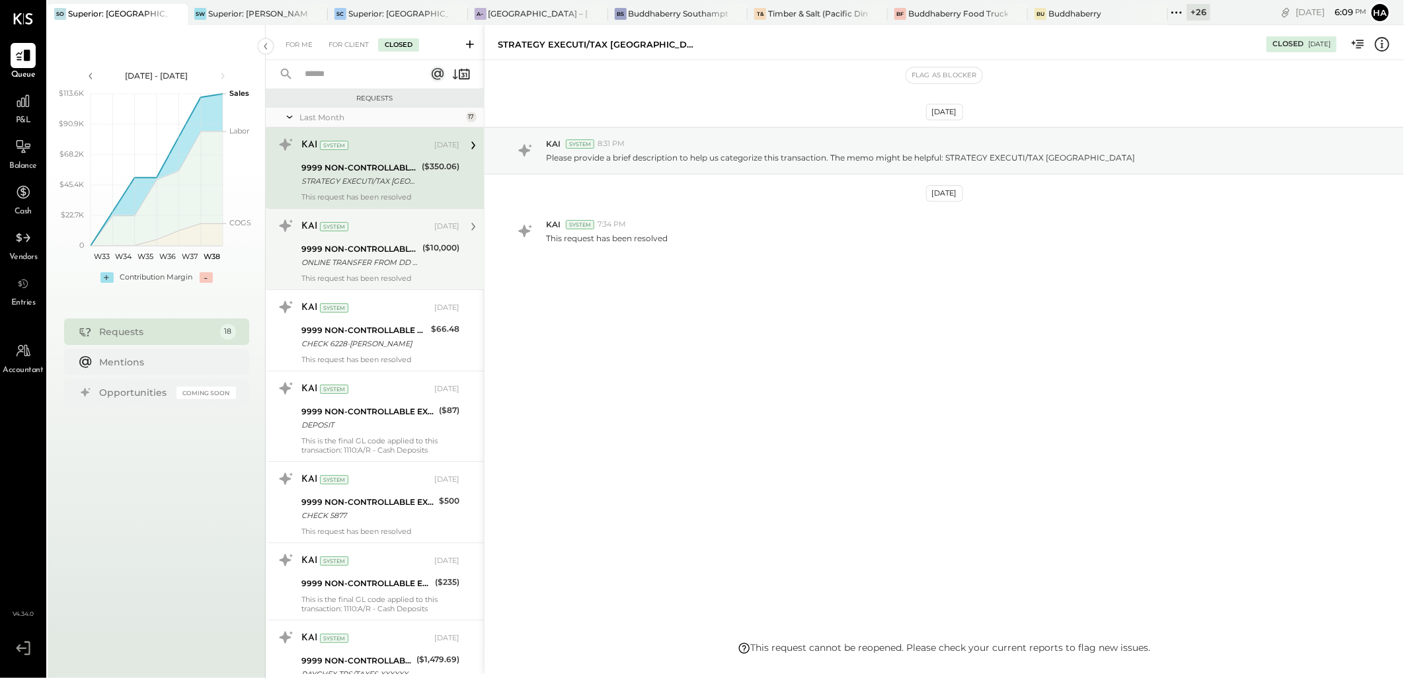
click at [381, 241] on div "9999 NON-CONTROLLABLE EXPENSES:To Be Classified P&L ONLINE TRANSFER FROM DD XX9…" at bounding box center [360, 255] width 117 height 29
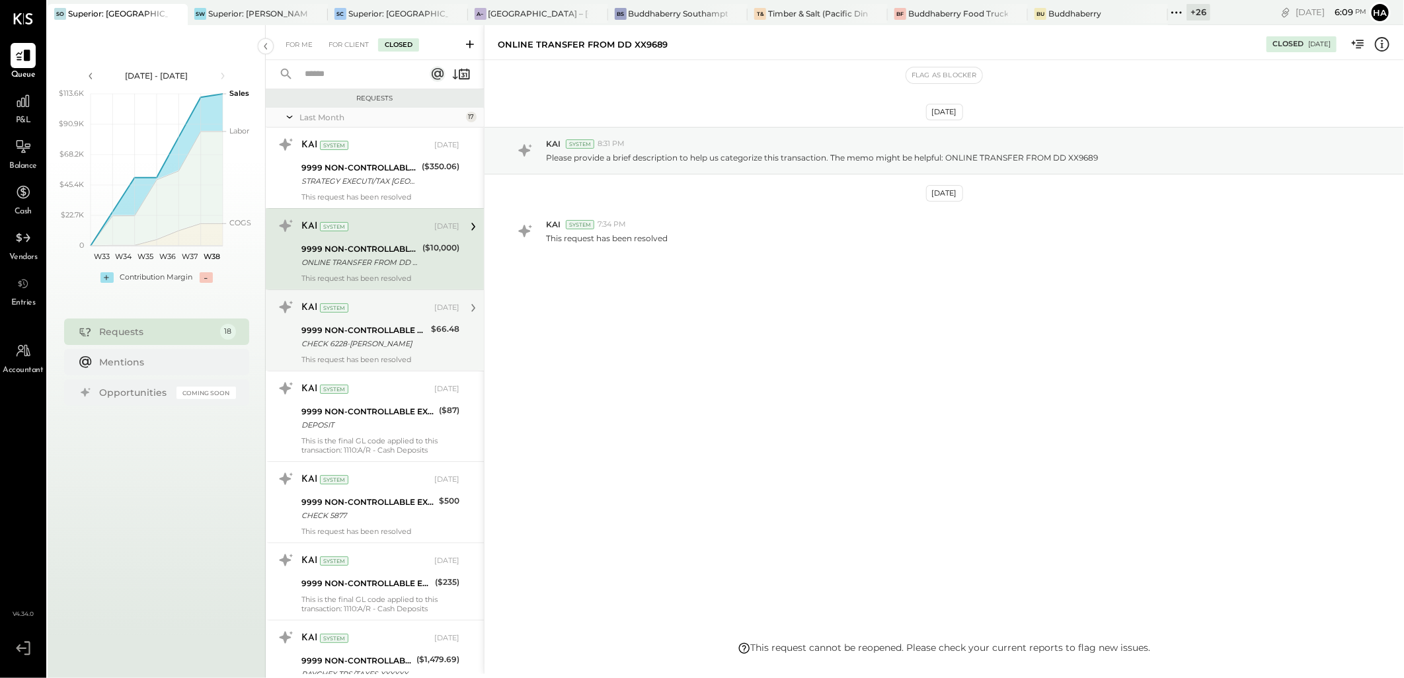
click at [374, 324] on div "9999 NON-CONTROLLABLE EXPENSES:To Be Classified P&L" at bounding box center [365, 330] width 126 height 13
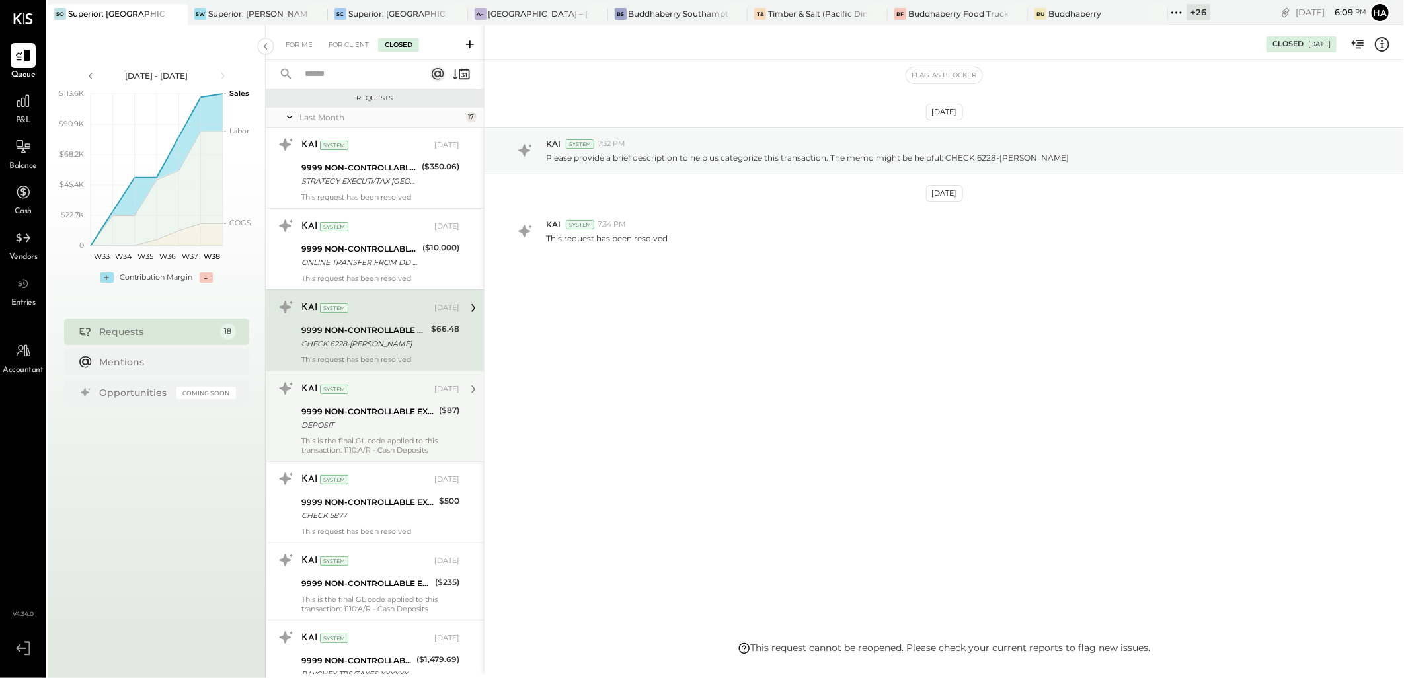
click at [378, 397] on div "KAI System [DATE]" at bounding box center [381, 389] width 158 height 19
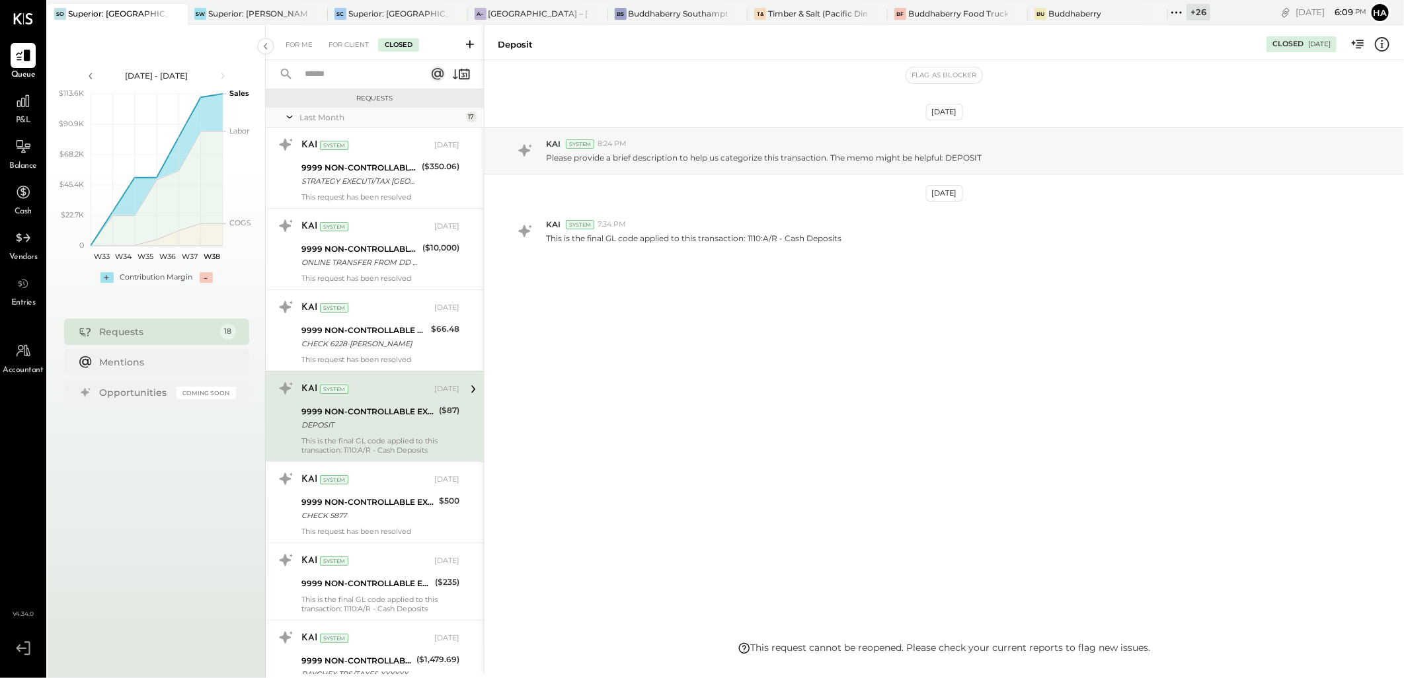
click at [385, 450] on div "This is the final GL code applied to this transaction: 1110:A/R - Cash Deposits" at bounding box center [381, 445] width 158 height 19
click at [372, 508] on div "9999 NON-CONTROLLABLE EXPENSES:To Be Classified P&L" at bounding box center [369, 502] width 134 height 13
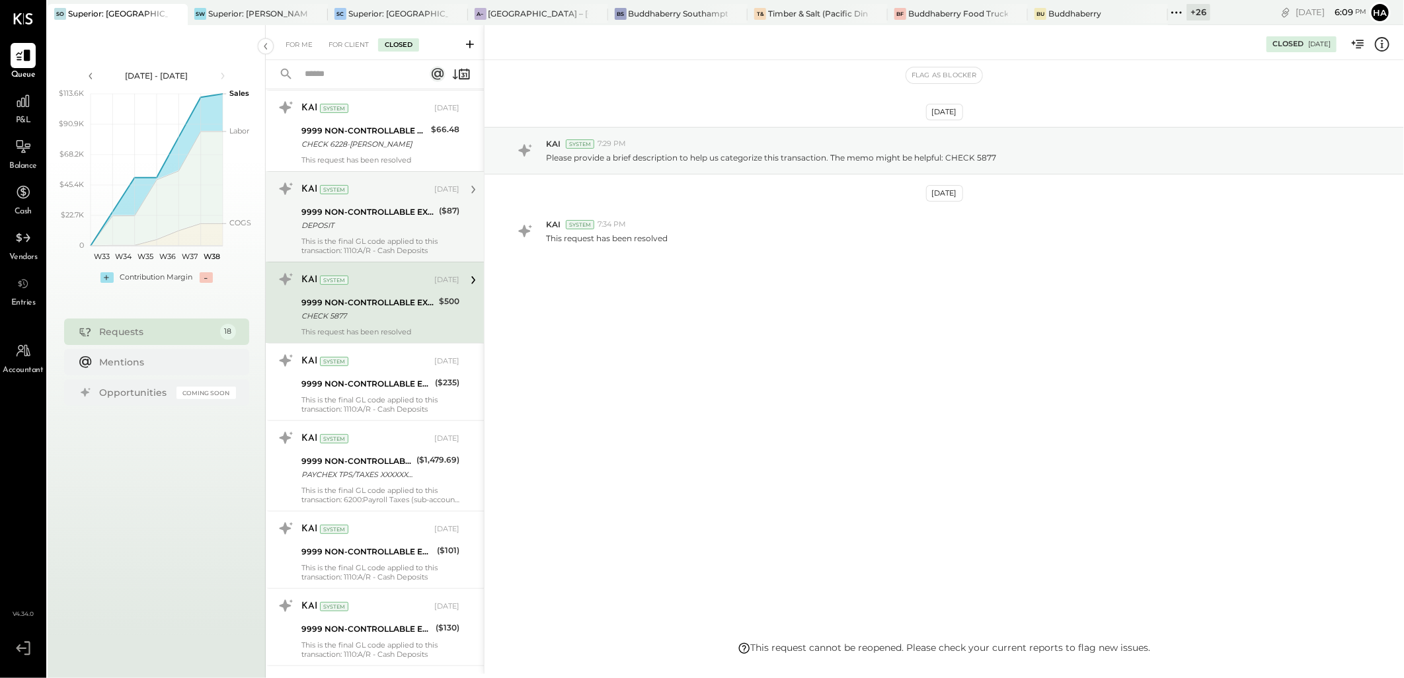
scroll to position [220, 0]
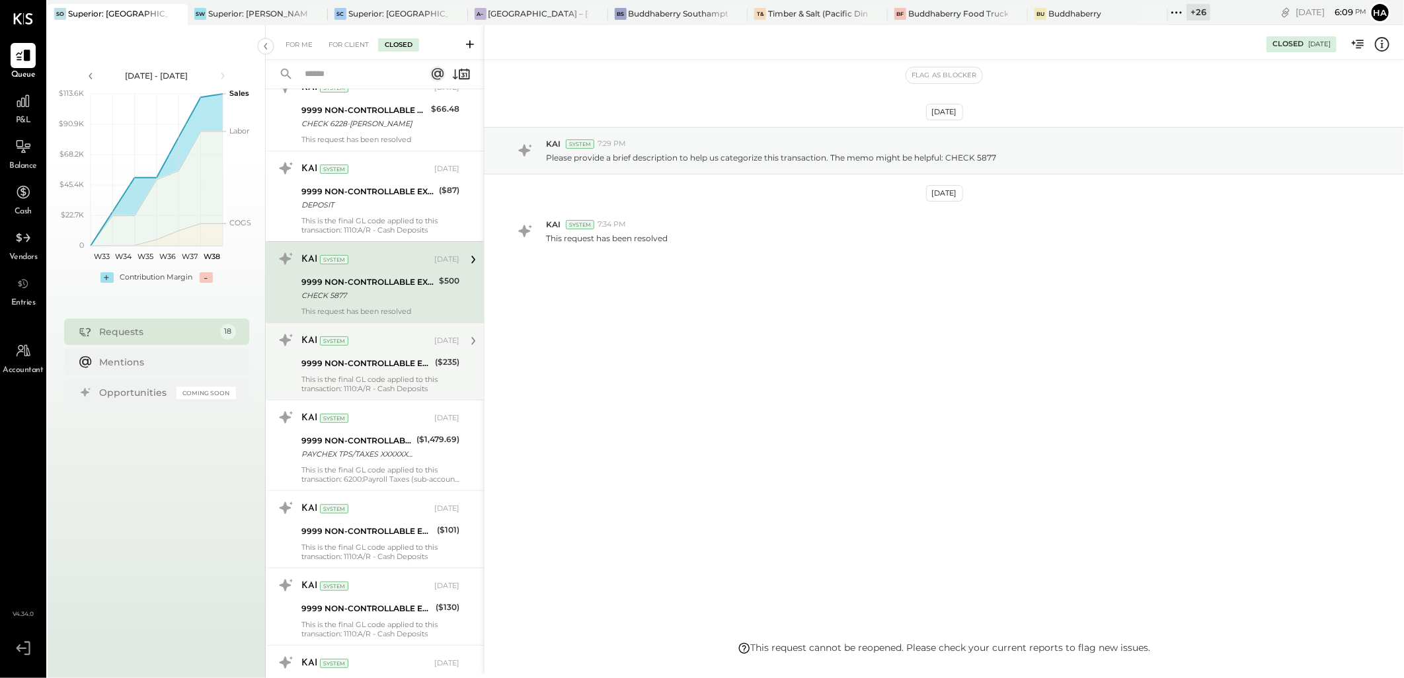
click at [393, 344] on div "KAI System" at bounding box center [367, 341] width 130 height 13
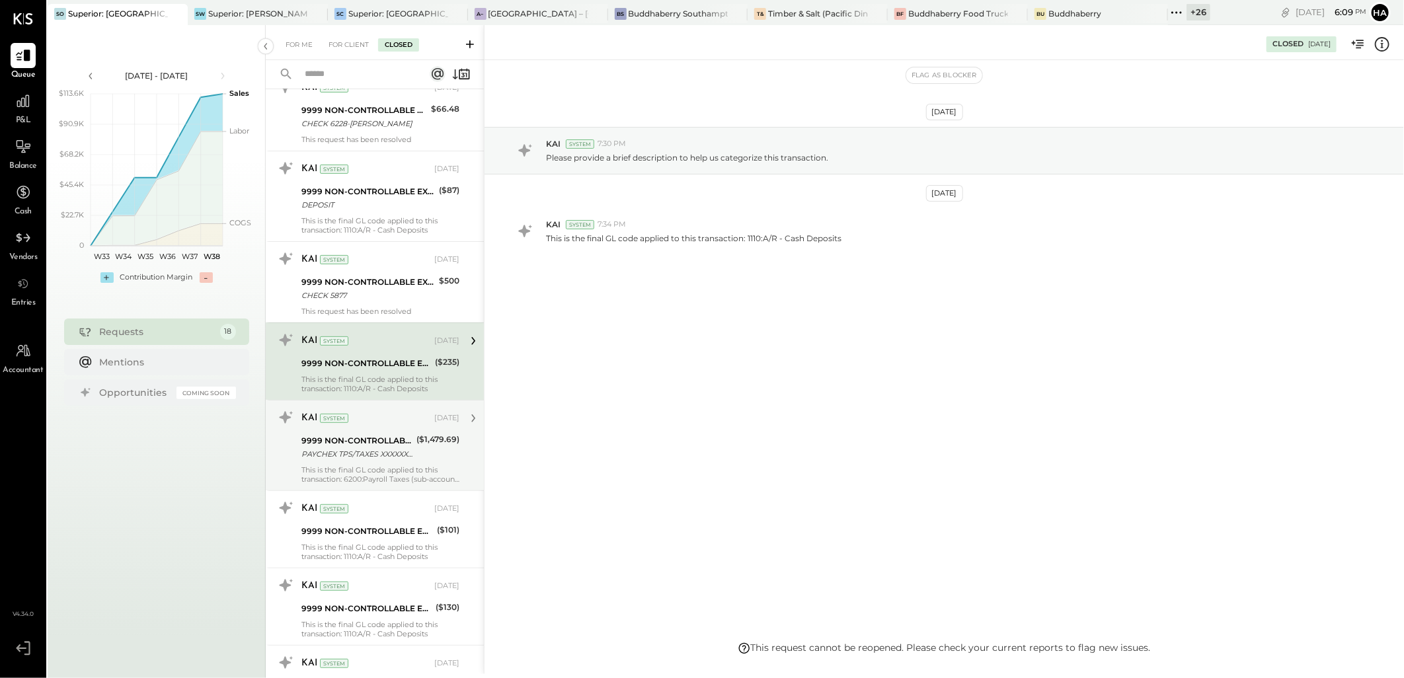
click at [378, 485] on div "KAI System [DATE] 9999 NON-CONTROLLABLE EXPENSES:To Be Classified P&L PAYCHEX T…" at bounding box center [375, 445] width 218 height 91
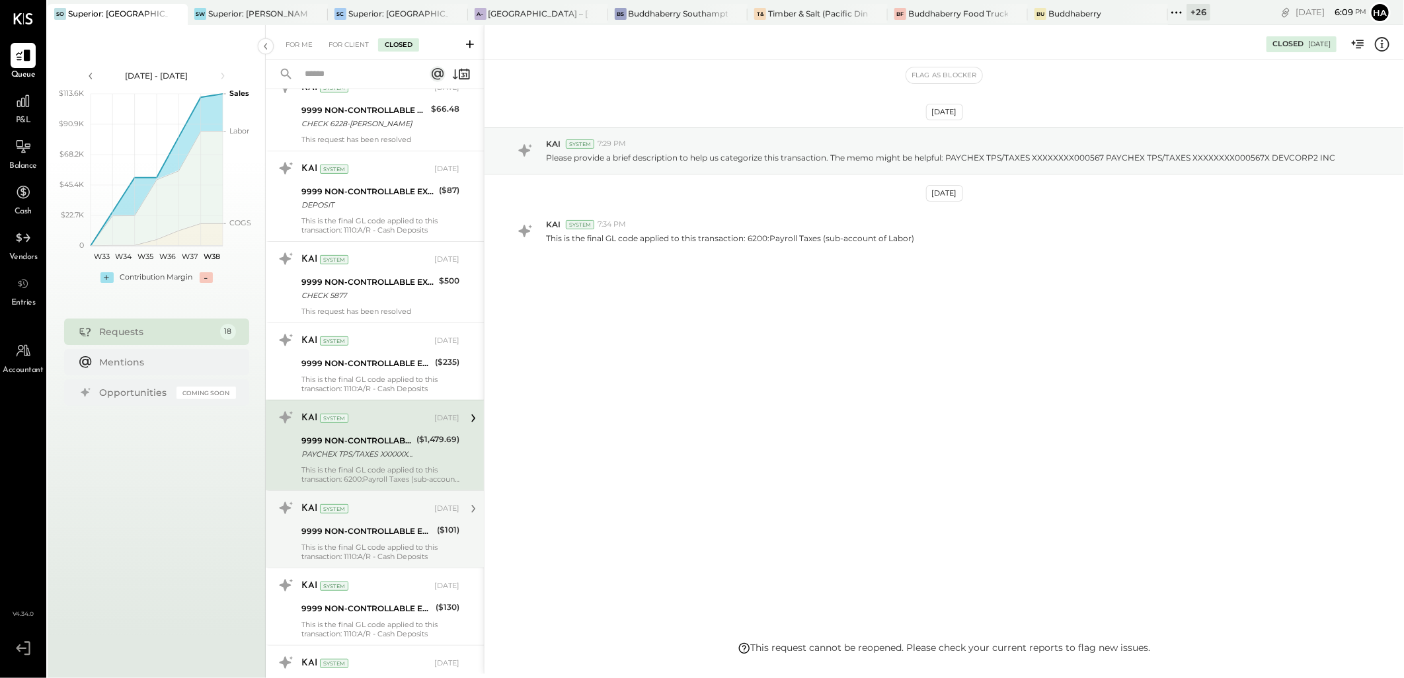
click at [385, 556] on div "This is the final GL code applied to this transaction: 1110:A/R - Cash Deposits" at bounding box center [381, 552] width 158 height 19
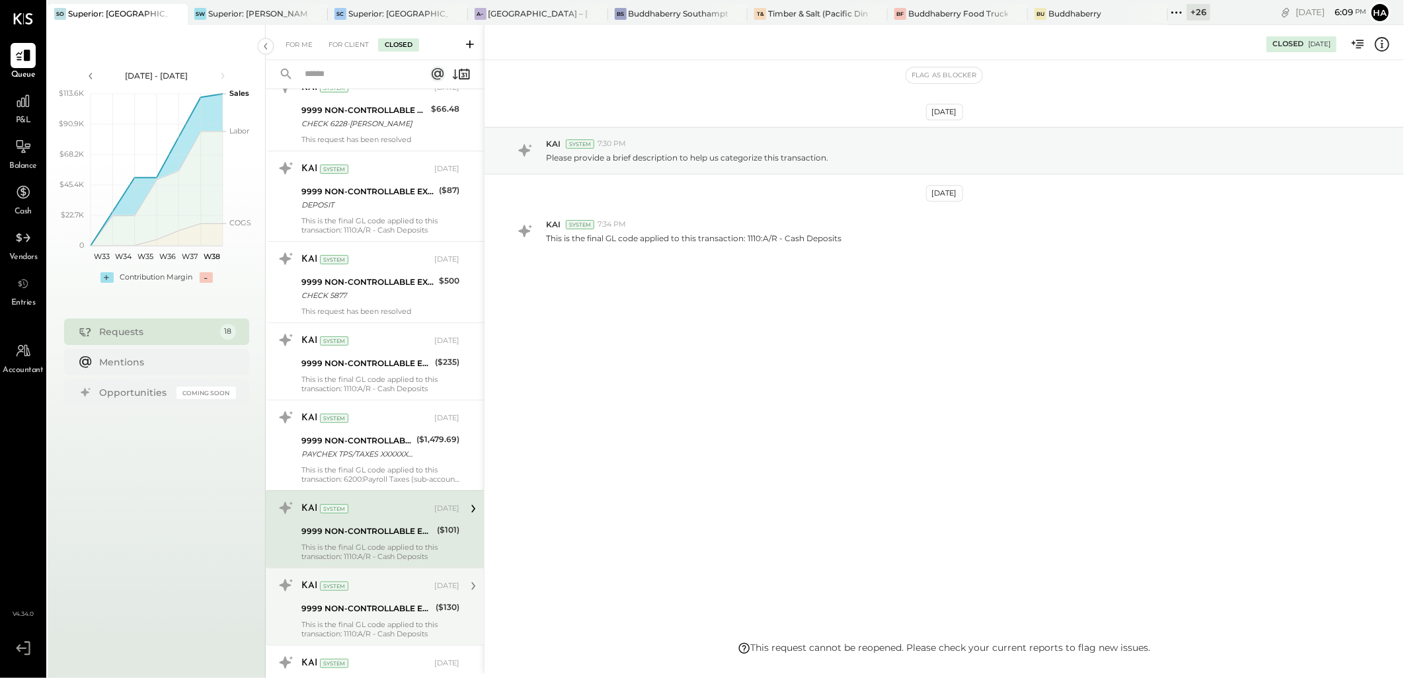
click at [380, 624] on div "This is the final GL code applied to this transaction: 1110:A/R - Cash Deposits" at bounding box center [381, 629] width 158 height 19
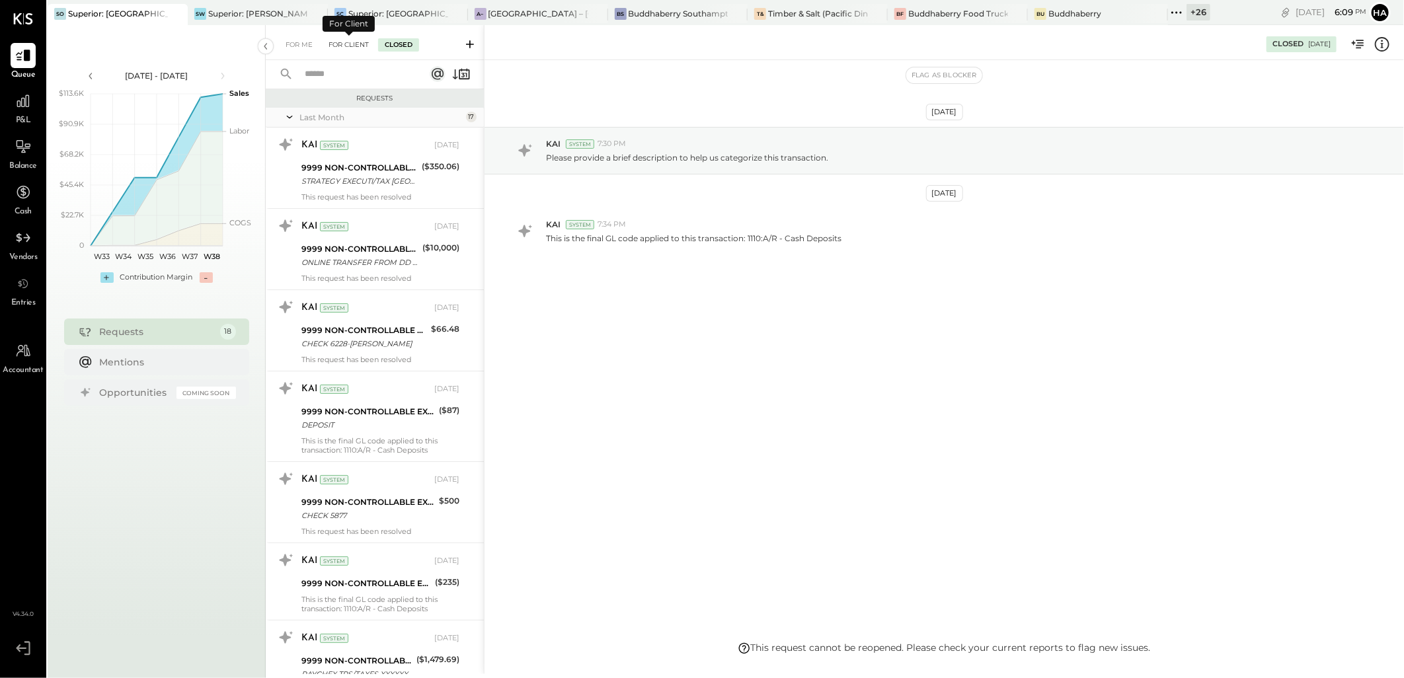
click at [351, 43] on div "For Client" at bounding box center [349, 44] width 54 height 13
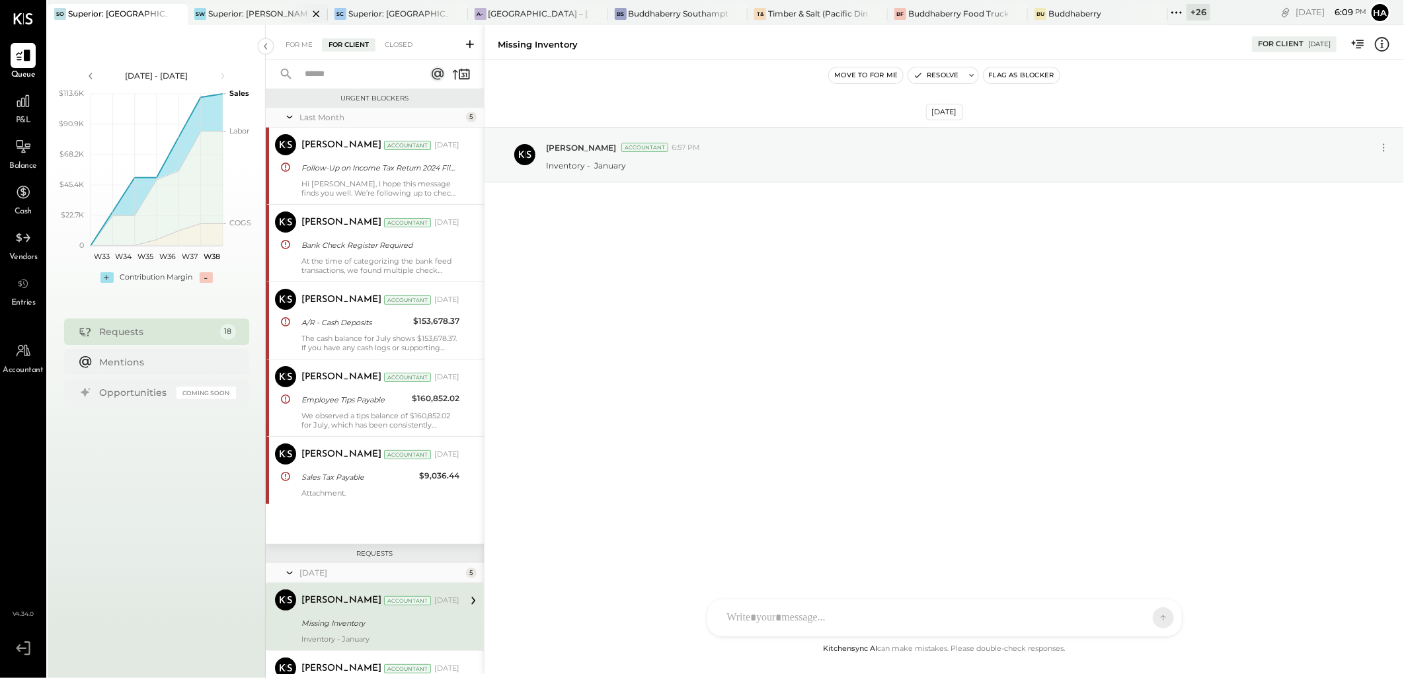
click at [262, 11] on div "Superior: [PERSON_NAME]" at bounding box center [258, 13] width 100 height 11
